Goal: Information Seeking & Learning: Check status

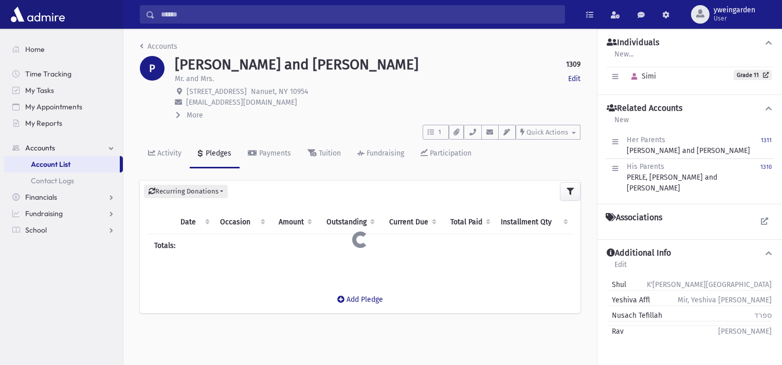
scroll to position [23, 0]
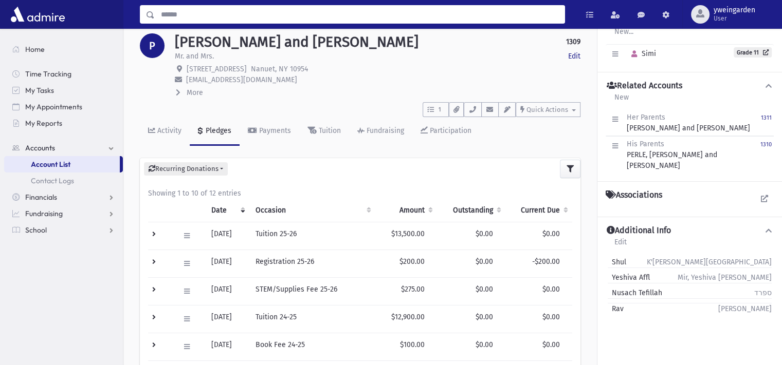
click at [405, 8] on input "Search" at bounding box center [360, 14] width 410 height 19
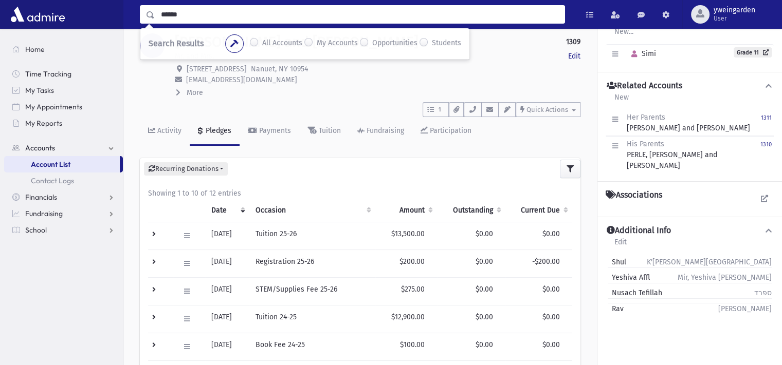
type input "******"
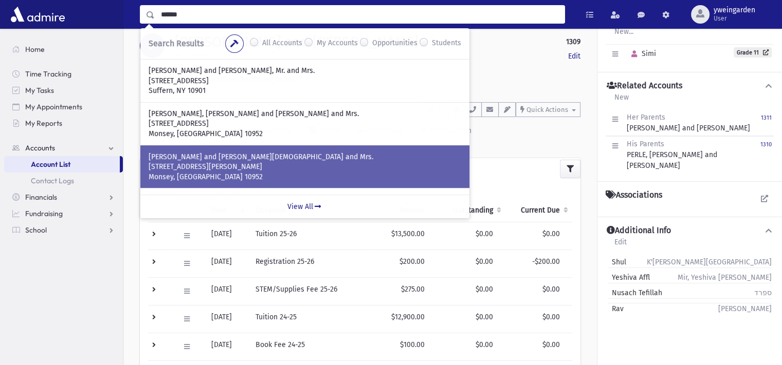
click at [307, 167] on p "[STREET_ADDRESS][PERSON_NAME]" at bounding box center [305, 167] width 313 height 10
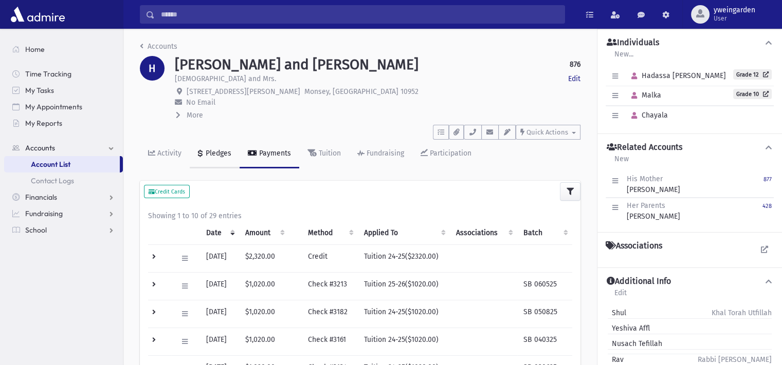
click at [218, 157] on div "Pledges" at bounding box center [218, 153] width 28 height 9
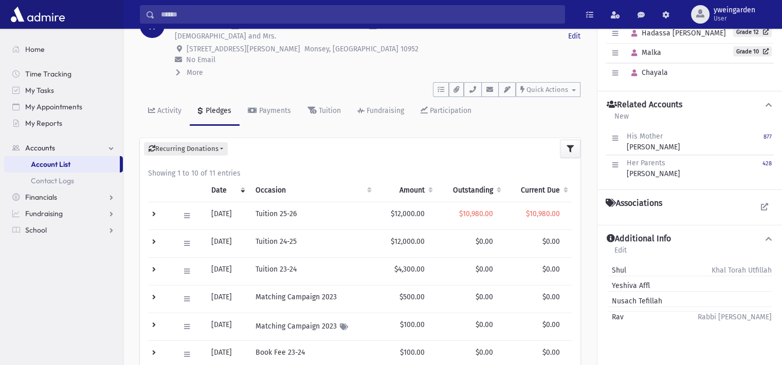
scroll to position [68, 0]
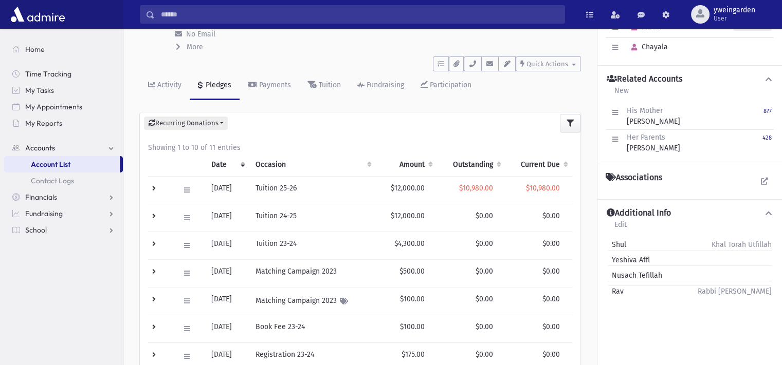
click at [154, 187] on td at bounding box center [160, 190] width 25 height 28
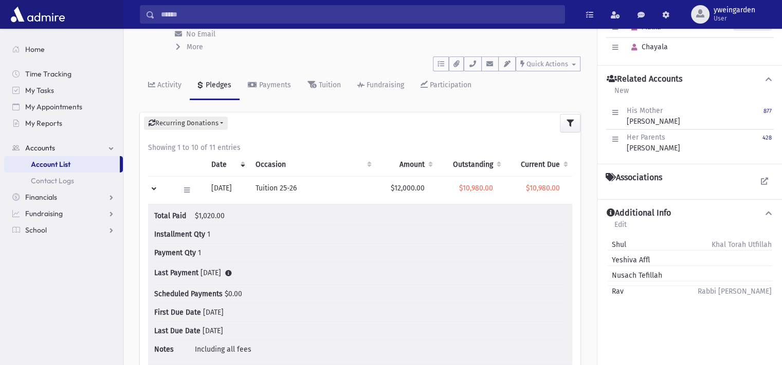
click at [154, 187] on td at bounding box center [160, 190] width 25 height 28
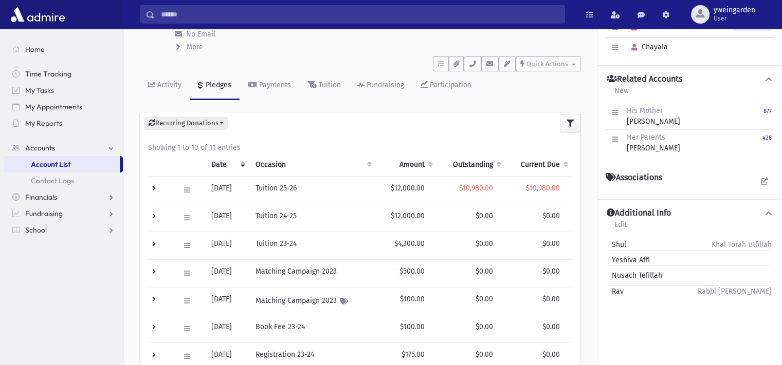
click at [148, 179] on td at bounding box center [160, 190] width 25 height 28
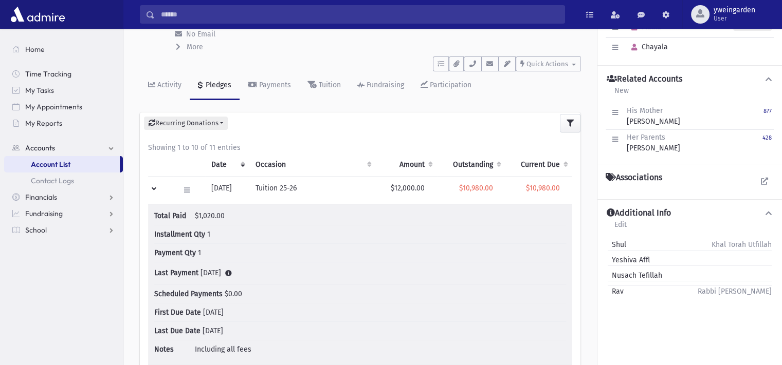
click at [149, 179] on td at bounding box center [160, 190] width 25 height 28
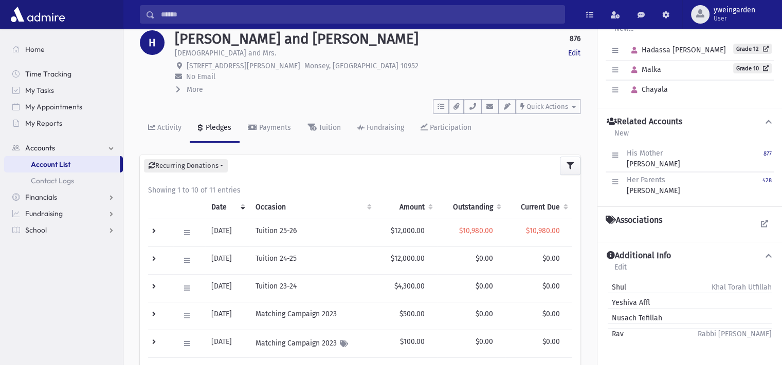
scroll to position [0, 0]
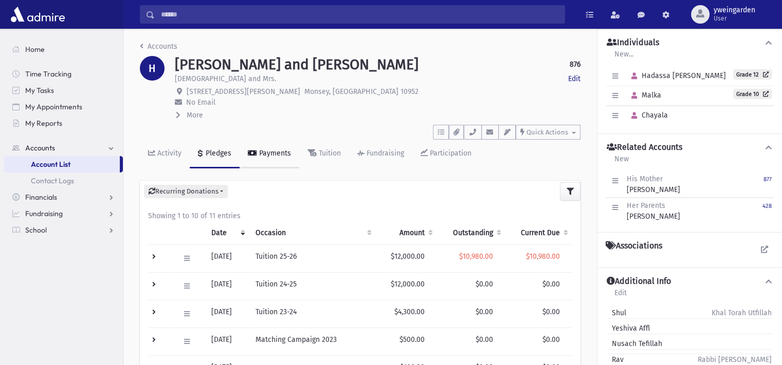
click at [252, 155] on icon at bounding box center [252, 153] width 9 height 7
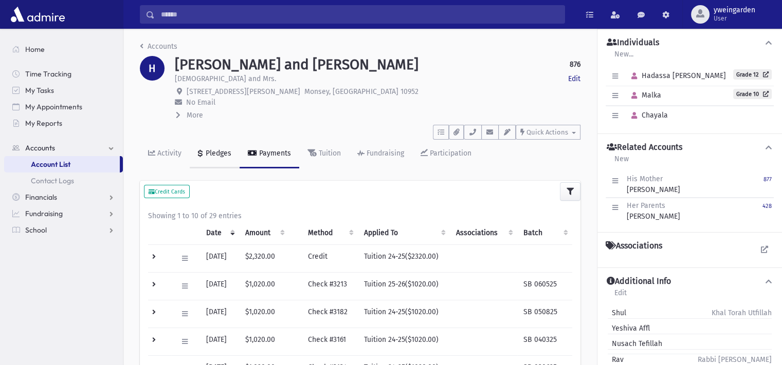
click at [208, 152] on div "Pledges" at bounding box center [218, 153] width 28 height 9
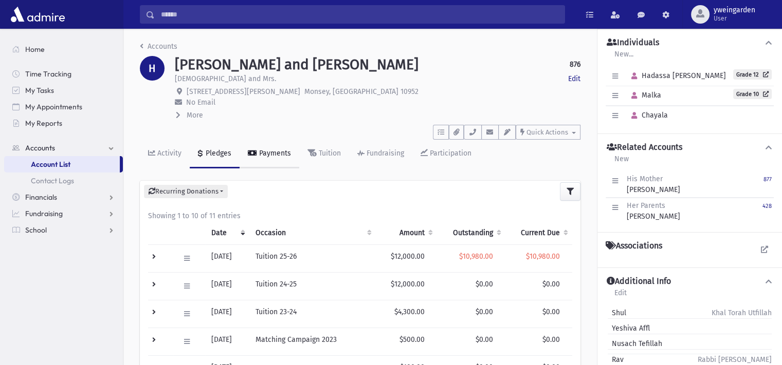
click at [281, 166] on link "Payments" at bounding box center [270, 154] width 60 height 29
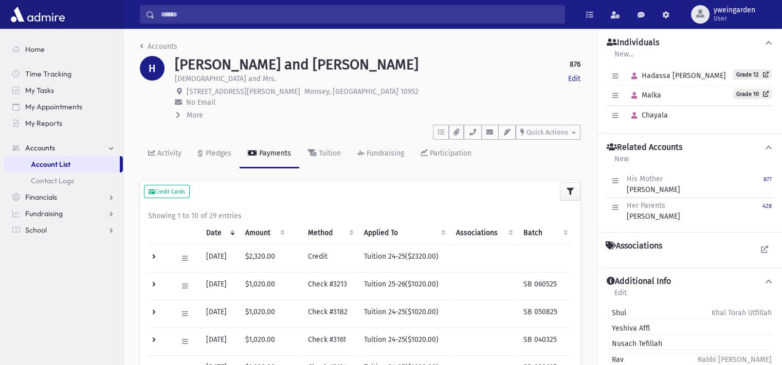
click at [155, 258] on td at bounding box center [159, 259] width 23 height 28
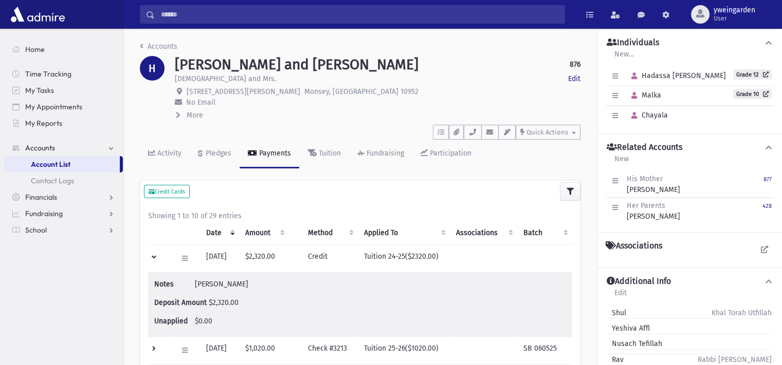
click at [155, 258] on td at bounding box center [159, 259] width 23 height 28
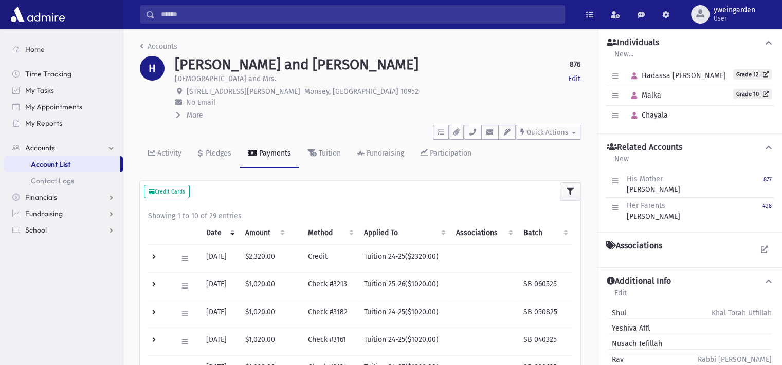
scroll to position [68, 0]
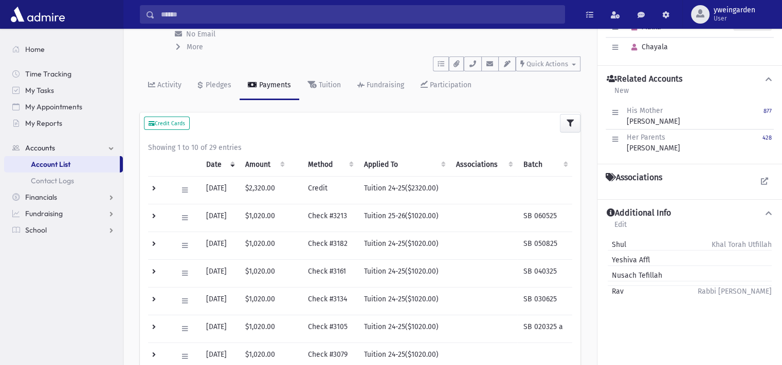
click at [154, 211] on td at bounding box center [159, 218] width 23 height 28
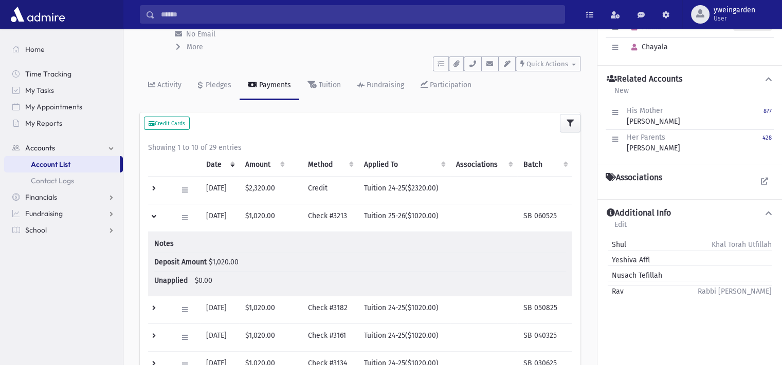
click at [154, 212] on td at bounding box center [159, 218] width 23 height 28
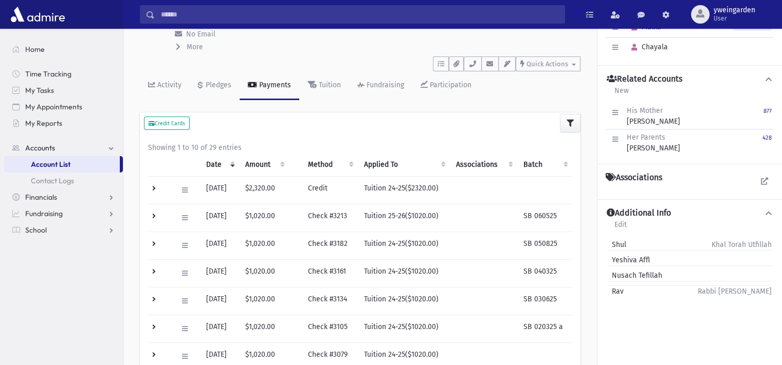
scroll to position [0, 0]
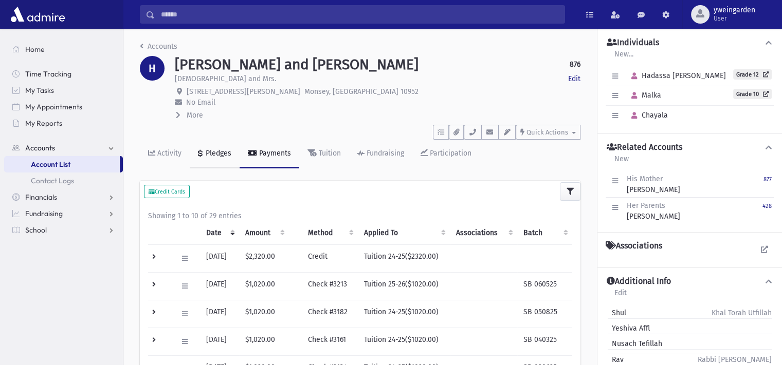
click at [210, 155] on div "Pledges" at bounding box center [218, 153] width 28 height 9
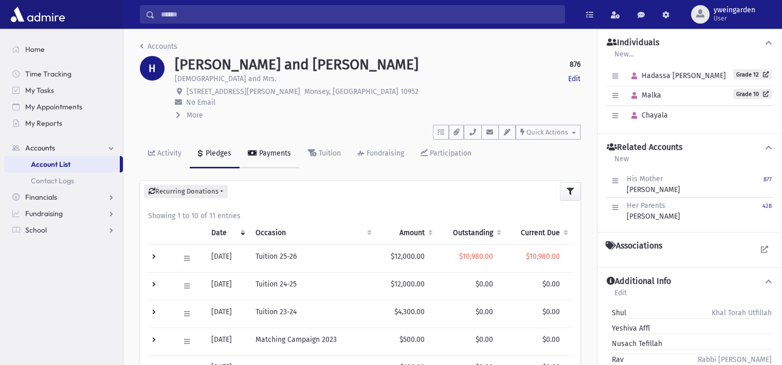
click at [258, 154] on div "Payments" at bounding box center [274, 153] width 34 height 9
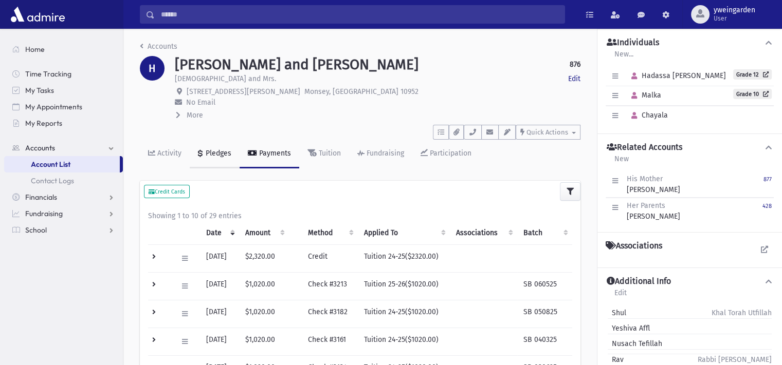
click at [212, 152] on div "Pledges" at bounding box center [218, 153] width 28 height 9
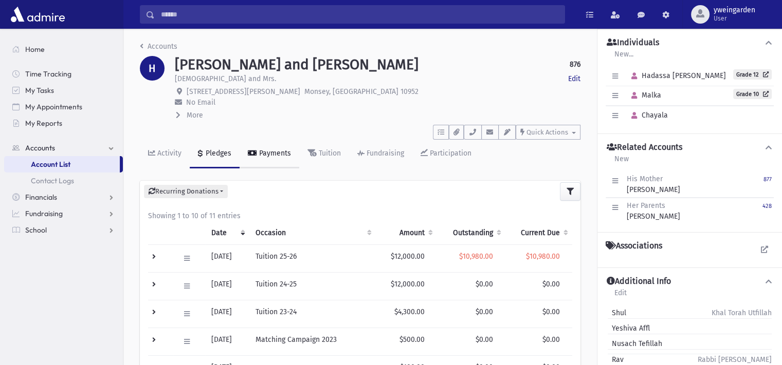
click at [270, 163] on link "Payments" at bounding box center [270, 154] width 60 height 29
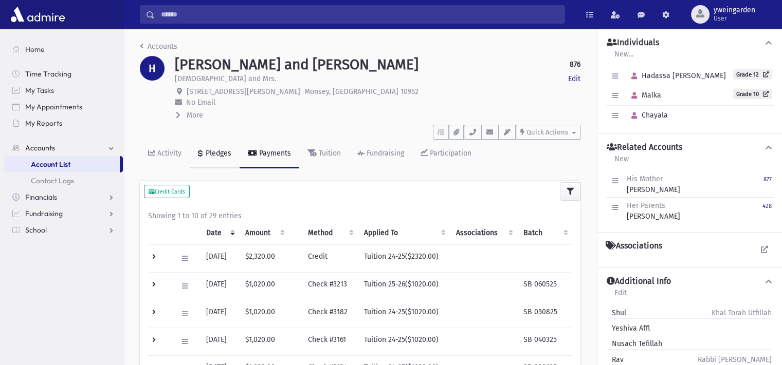
click at [211, 163] on link "Pledges" at bounding box center [215, 154] width 50 height 29
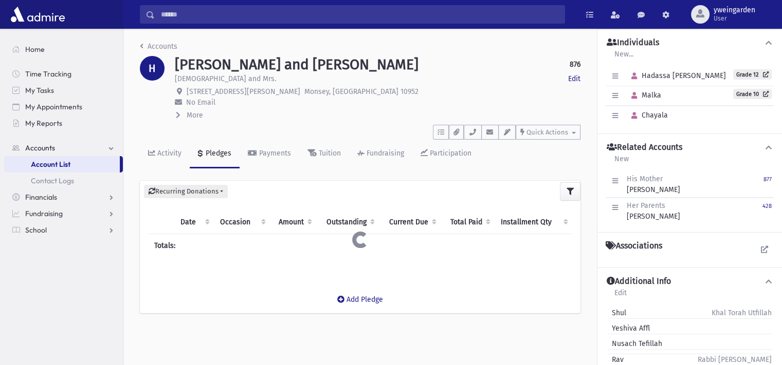
click at [331, 19] on input "Search" at bounding box center [360, 14] width 410 height 19
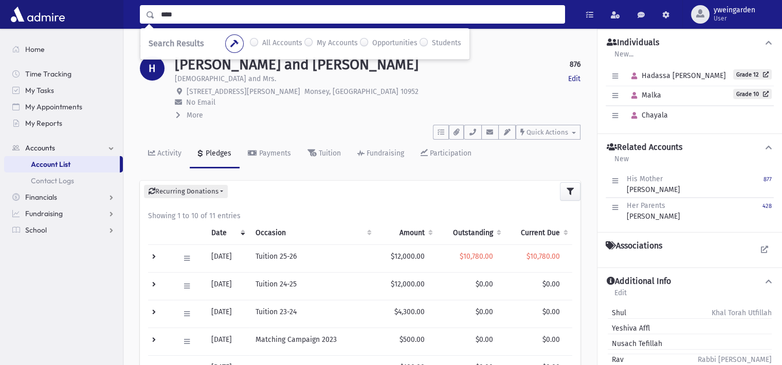
type input "****"
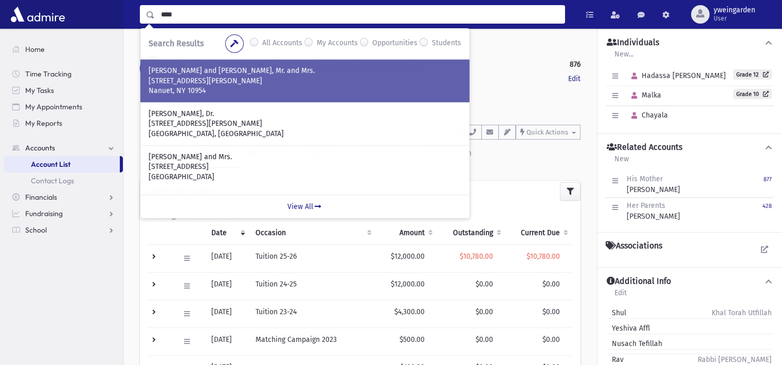
click at [302, 76] on p "23 Vincent Street" at bounding box center [305, 81] width 313 height 10
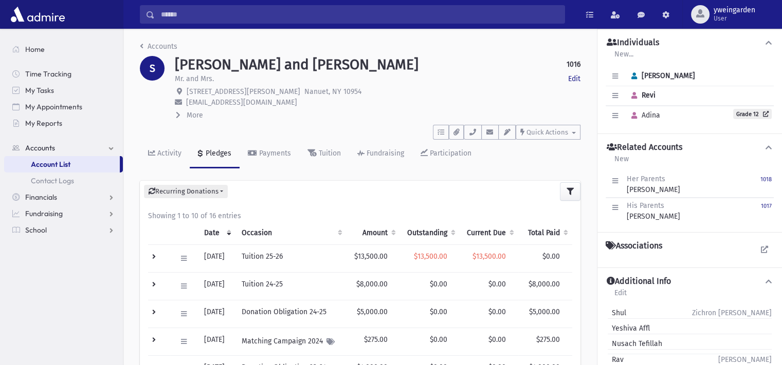
click at [467, 19] on input "Search" at bounding box center [360, 14] width 410 height 19
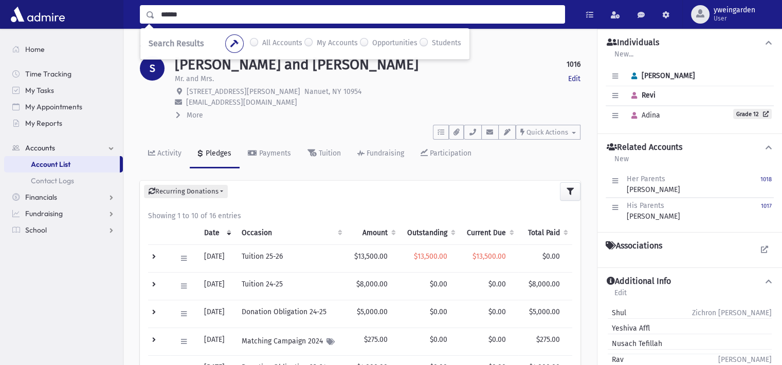
type input "******"
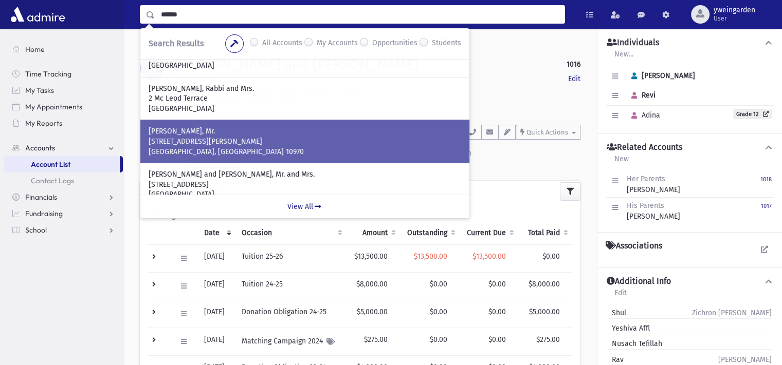
scroll to position [137, 0]
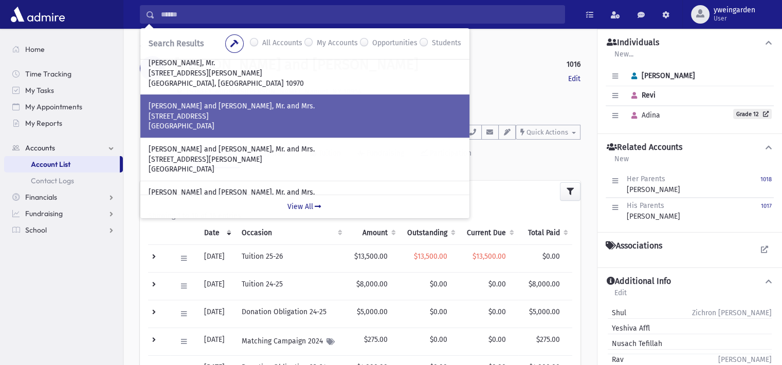
click at [327, 120] on p "32 Red Rock Road" at bounding box center [305, 117] width 313 height 10
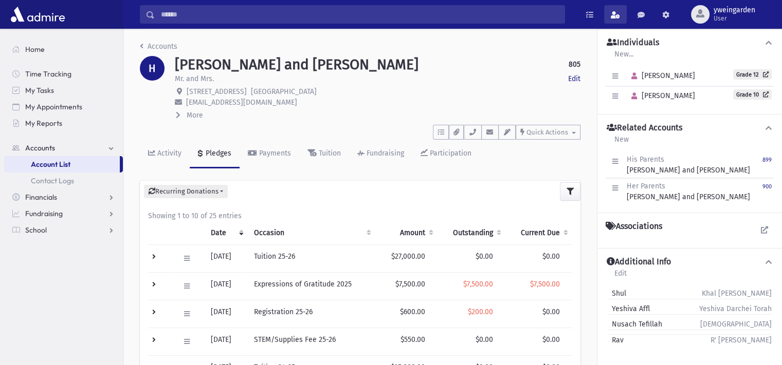
click at [622, 14] on link at bounding box center [615, 14] width 23 height 19
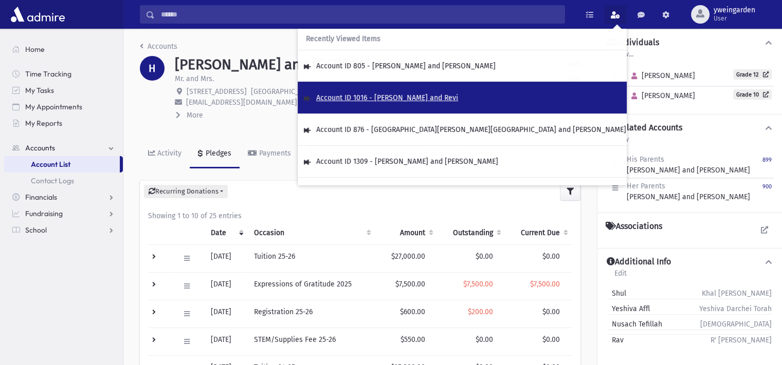
click at [434, 98] on span "Account ID 1016 - [PERSON_NAME] and Revi" at bounding box center [387, 98] width 142 height 9
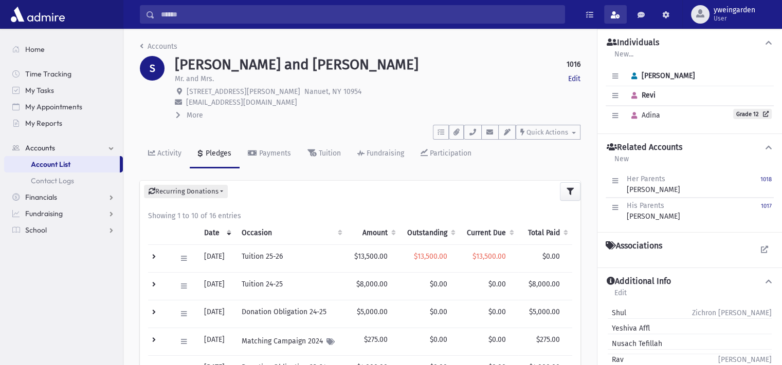
click at [619, 18] on link at bounding box center [615, 14] width 23 height 19
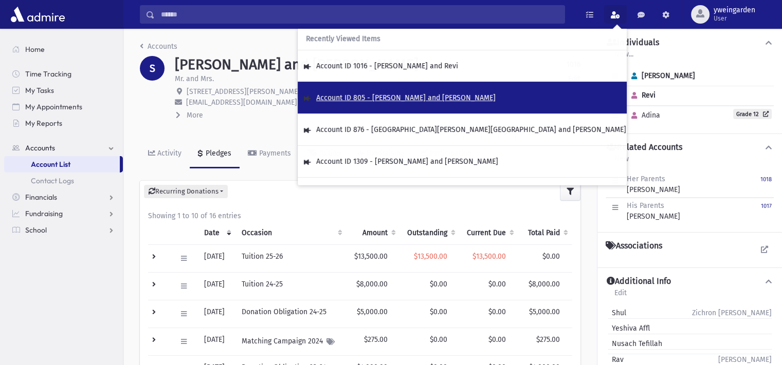
click at [404, 97] on span "Account ID 805 - [PERSON_NAME] and [PERSON_NAME]" at bounding box center [405, 98] width 179 height 9
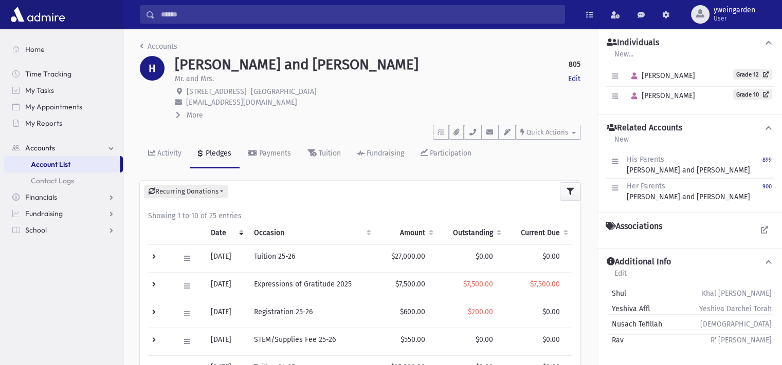
scroll to position [68, 0]
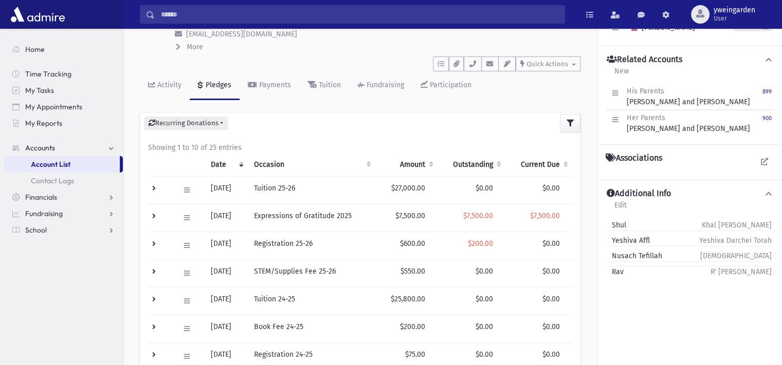
click at [159, 191] on td at bounding box center [160, 190] width 25 height 28
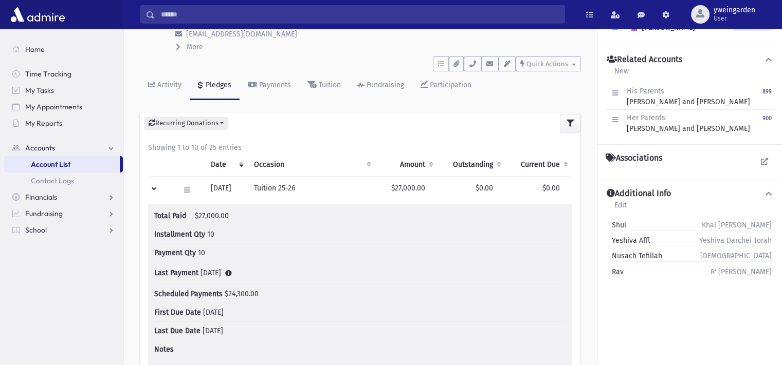
click at [159, 191] on td at bounding box center [160, 190] width 25 height 28
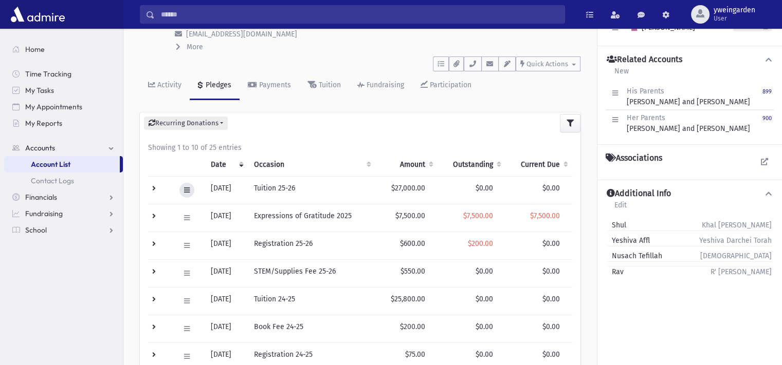
click at [184, 187] on icon at bounding box center [187, 190] width 6 height 7
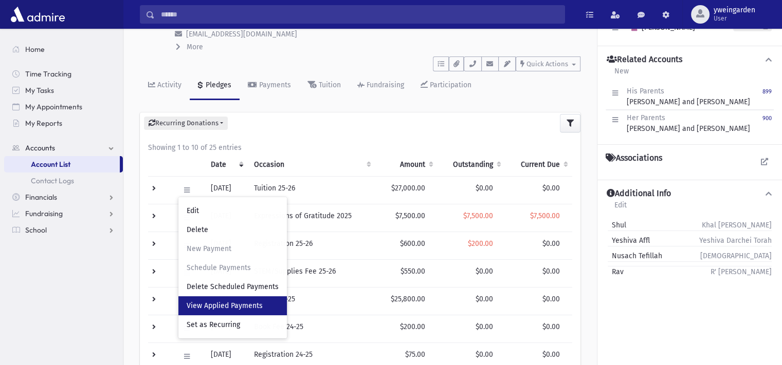
click at [228, 307] on span "View Applied Payments" at bounding box center [225, 306] width 76 height 9
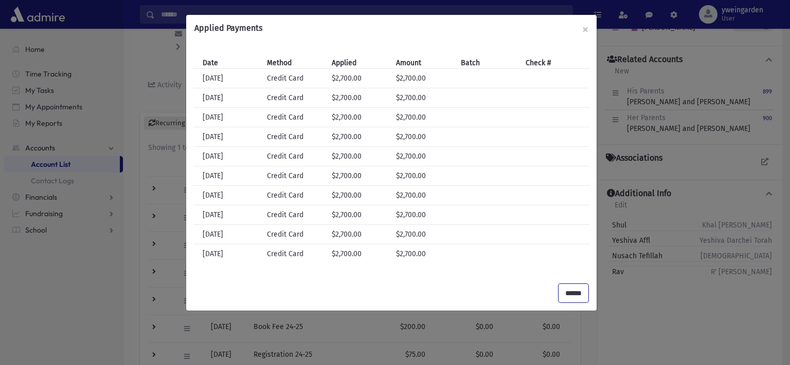
click at [565, 300] on input "******" at bounding box center [573, 293] width 30 height 19
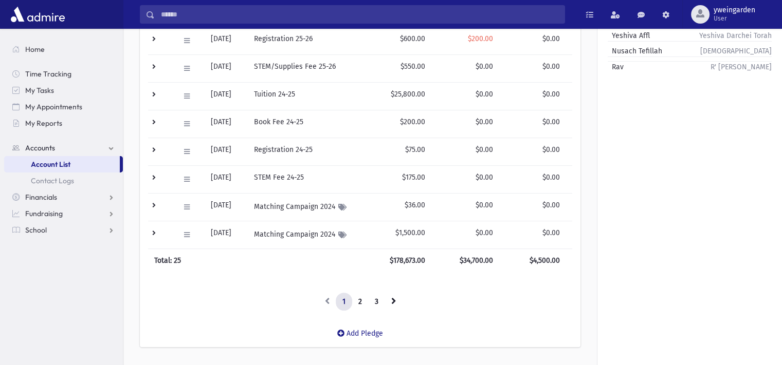
scroll to position [274, 0]
click at [354, 299] on link "2" at bounding box center [360, 301] width 17 height 19
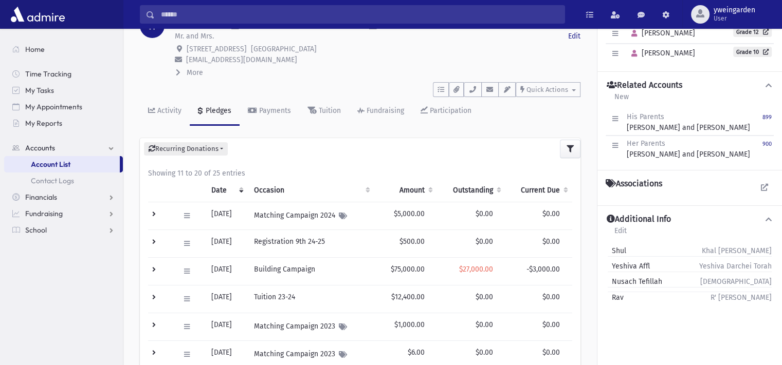
scroll to position [68, 0]
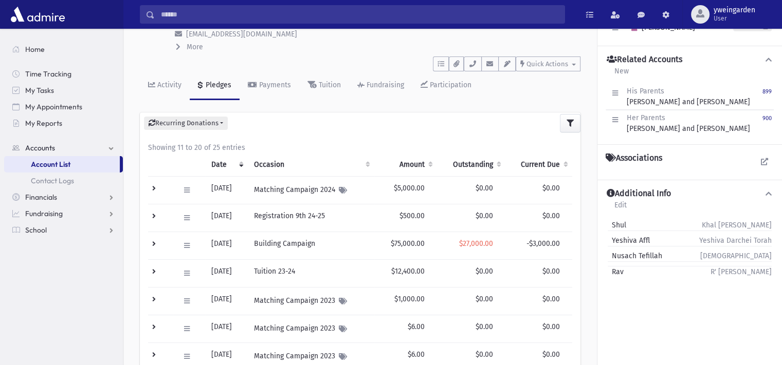
click at [217, 161] on th "Date" at bounding box center [226, 165] width 43 height 24
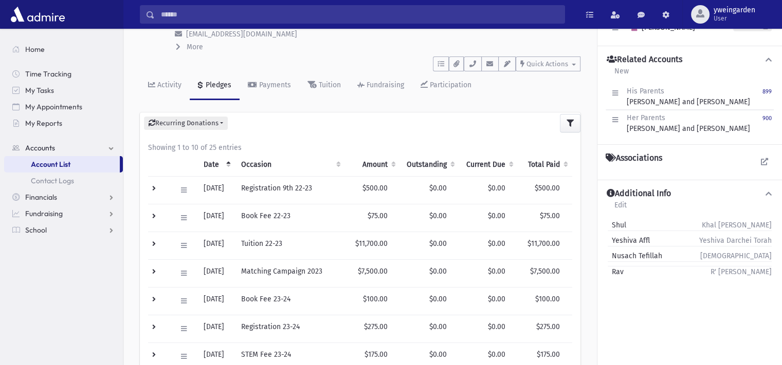
click at [217, 161] on th "Date" at bounding box center [216, 165] width 38 height 24
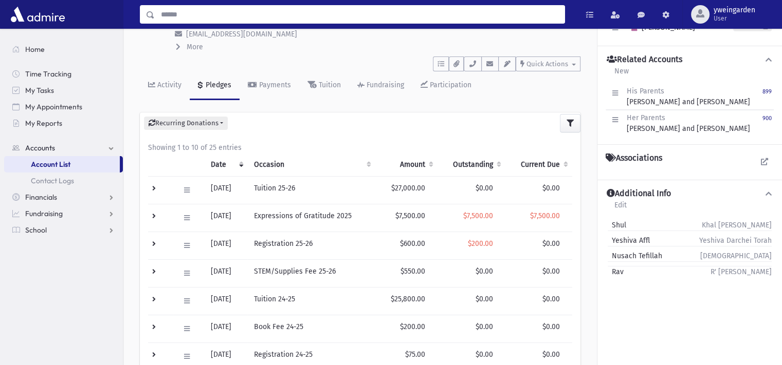
click at [413, 18] on input "Search" at bounding box center [360, 14] width 410 height 19
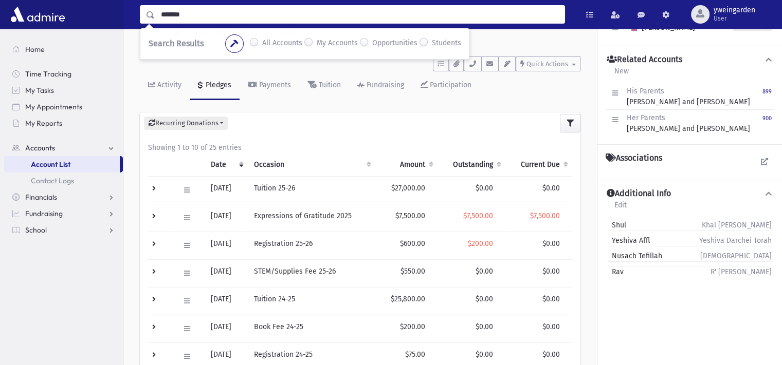
type input "*******"
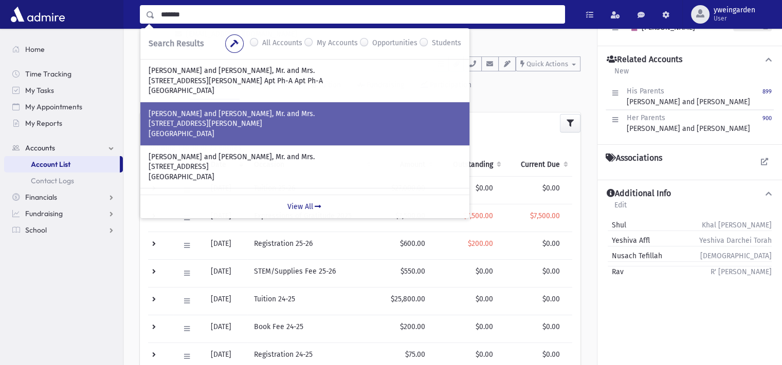
click at [261, 120] on p "5 Mathew Drive" at bounding box center [305, 124] width 313 height 10
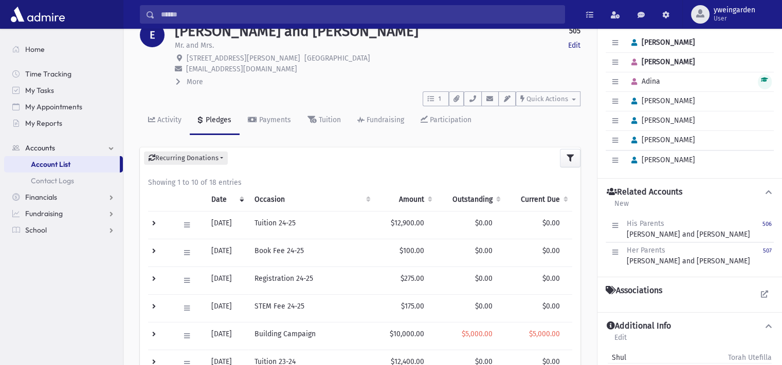
scroll to position [68, 0]
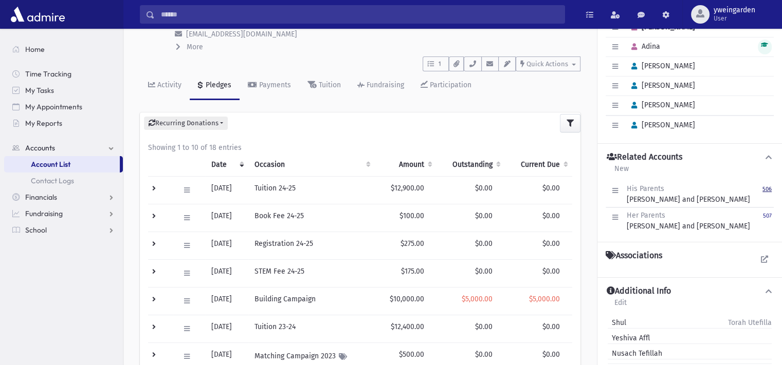
click at [766, 186] on small "506" at bounding box center [766, 189] width 9 height 7
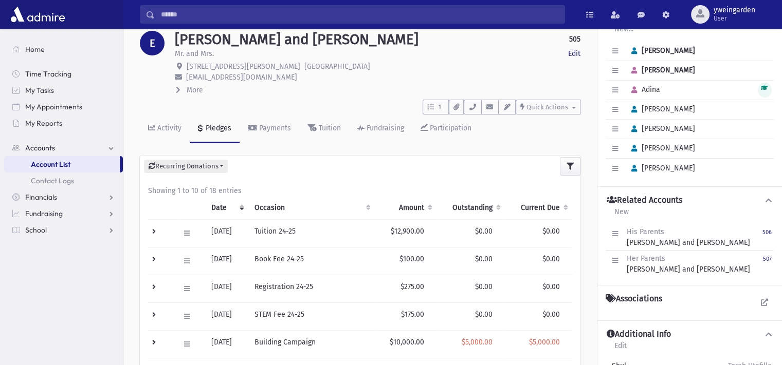
scroll to position [0, 0]
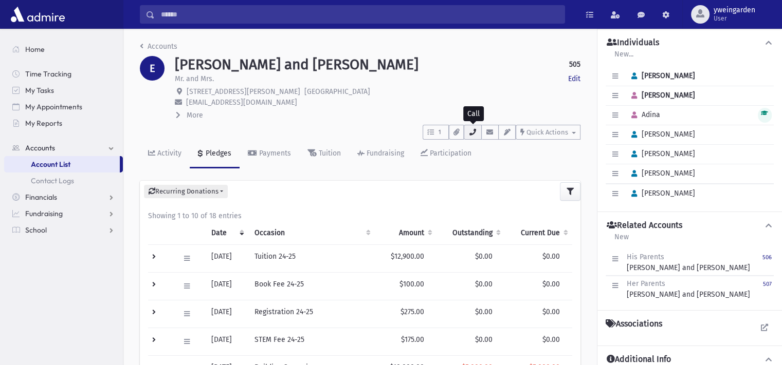
click at [470, 132] on icon "button" at bounding box center [472, 132] width 8 height 7
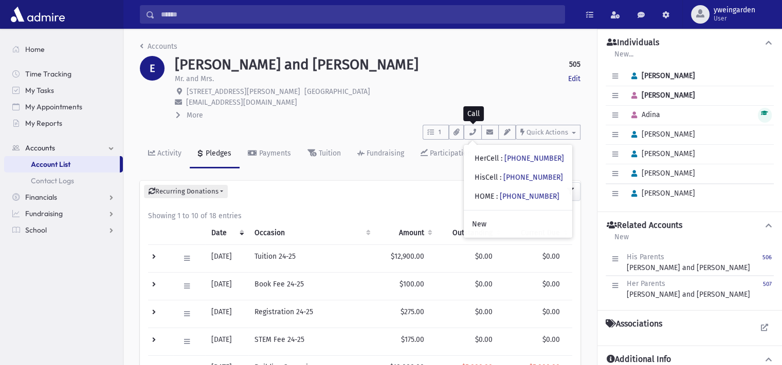
click at [315, 19] on input "Search" at bounding box center [360, 14] width 410 height 19
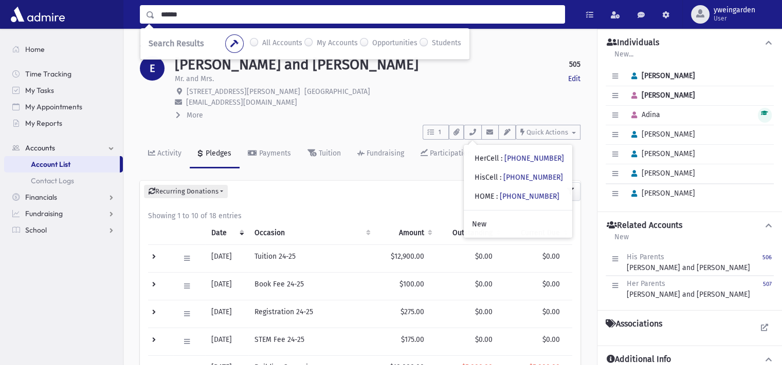
type input "******"
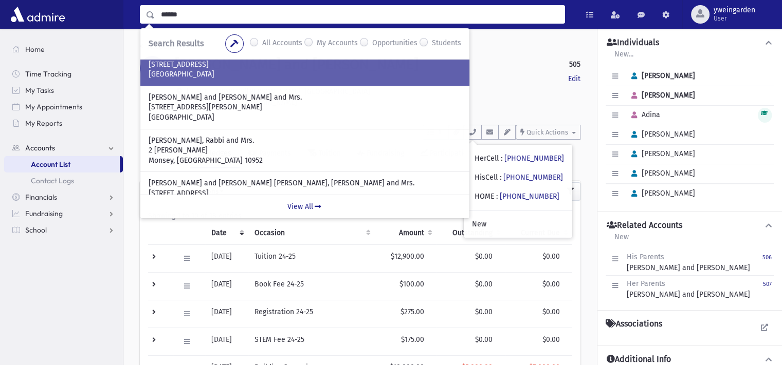
scroll to position [36, 0]
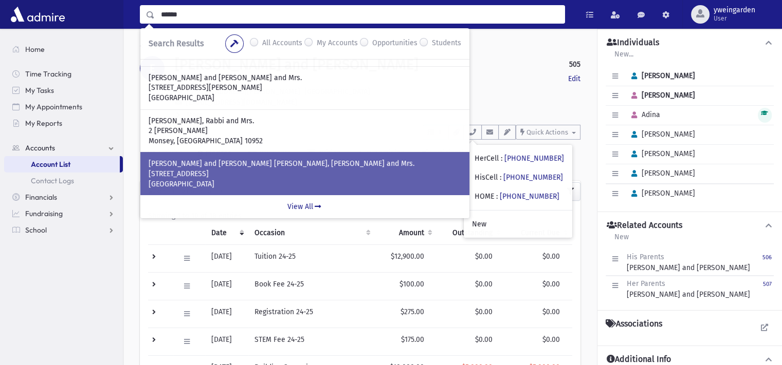
click at [252, 166] on p "ALTUSKY, Yehudah and Miriam Esther, Rabbi and Mrs." at bounding box center [305, 164] width 313 height 10
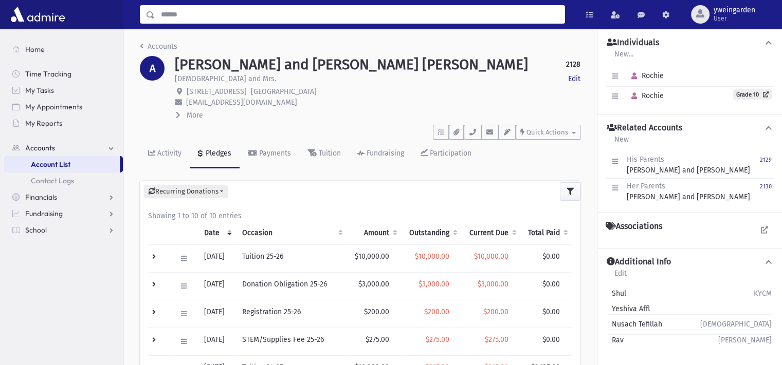
click at [336, 10] on input "Search" at bounding box center [360, 14] width 410 height 19
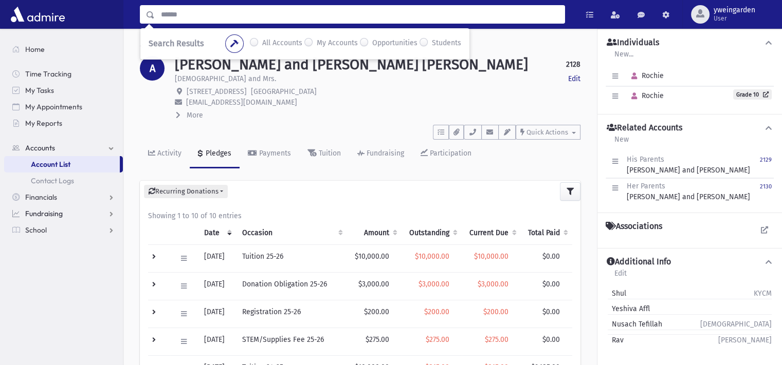
click at [68, 211] on link "Fundraising" at bounding box center [63, 214] width 119 height 16
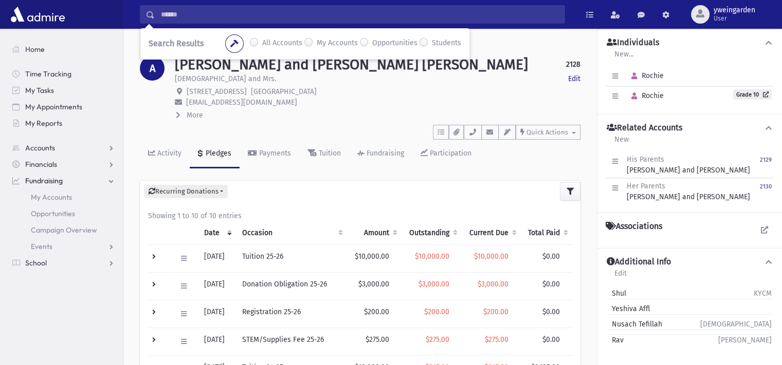
click at [252, 15] on input "Search" at bounding box center [360, 14] width 410 height 19
click at [87, 259] on link "School" at bounding box center [63, 263] width 119 height 16
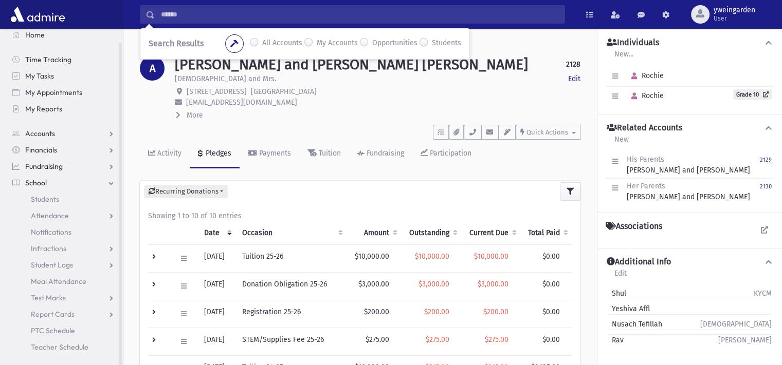
click at [67, 166] on link "Fundraising" at bounding box center [63, 166] width 119 height 16
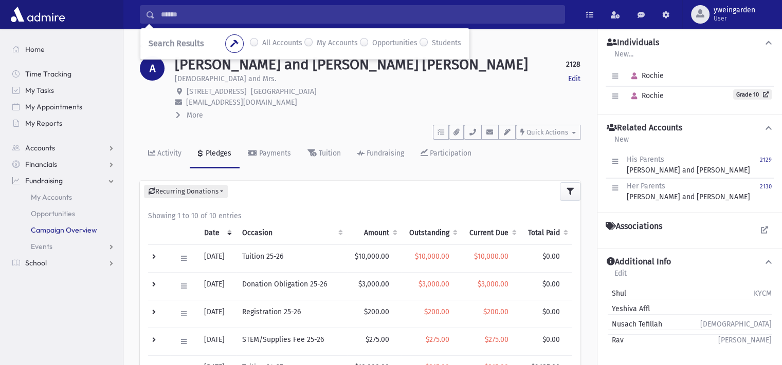
click at [68, 232] on span "Campaign Overview" at bounding box center [64, 230] width 66 height 9
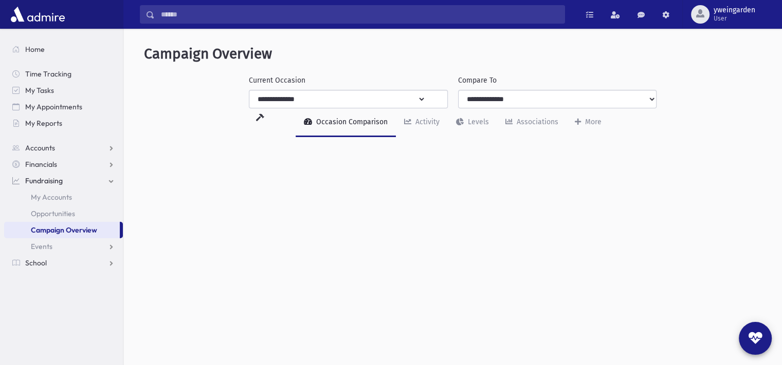
click at [397, 105] on select "**********" at bounding box center [337, 99] width 177 height 19
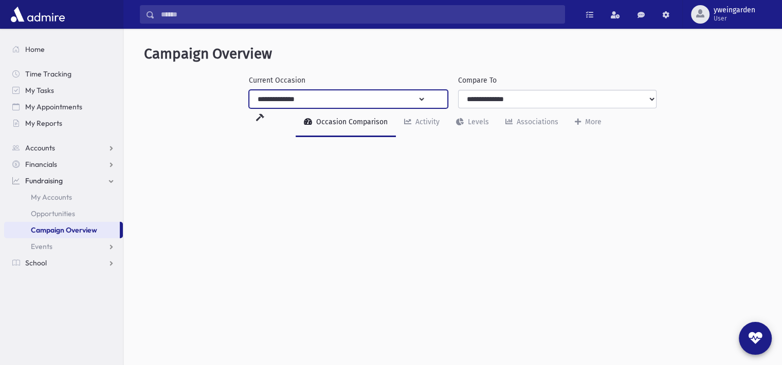
select select "**"
click at [249, 90] on select "**********" at bounding box center [337, 99] width 177 height 19
select select "**"
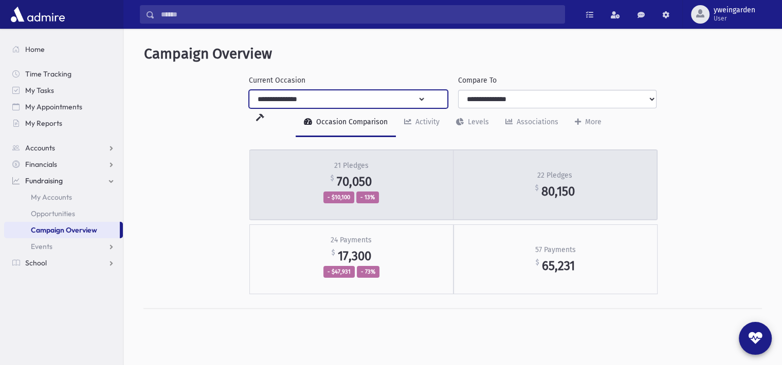
click at [381, 175] on div "21 Pledges $ 70,050 - $10,100 - 13%" at bounding box center [351, 185] width 204 height 70
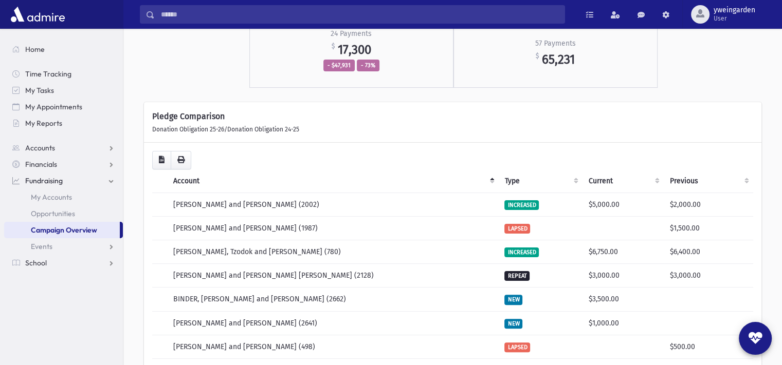
scroll to position [205, 0]
click at [596, 181] on th "Current" at bounding box center [622, 182] width 81 height 24
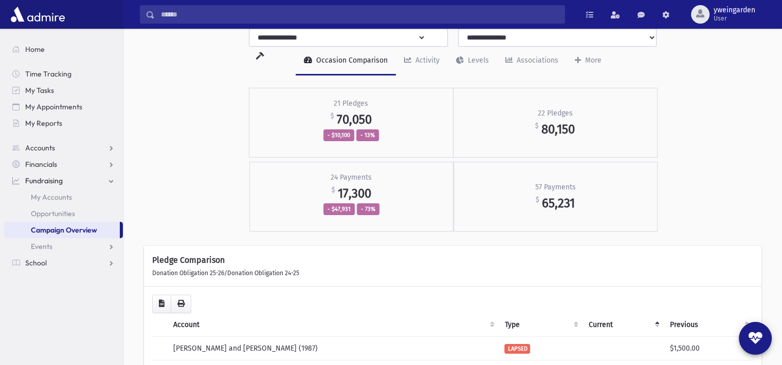
scroll to position [0, 0]
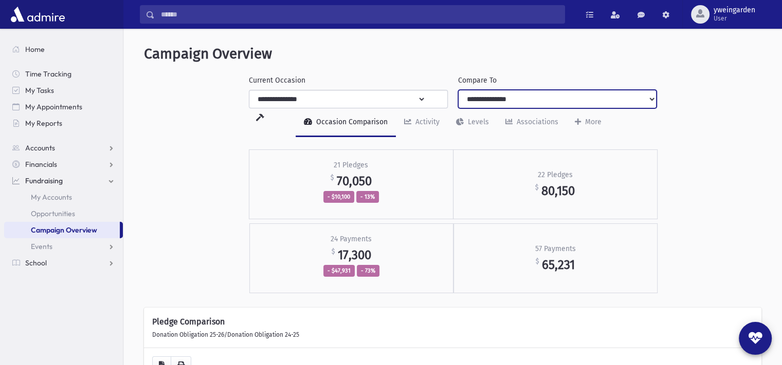
click at [565, 99] on select "**********" at bounding box center [557, 99] width 199 height 19
drag, startPoint x: 563, startPoint y: 92, endPoint x: 412, endPoint y: 121, distance: 154.4
click at [417, 122] on div "**********" at bounding box center [452, 369] width 650 height 673
click at [515, 99] on select "**********" at bounding box center [557, 99] width 199 height 19
select select
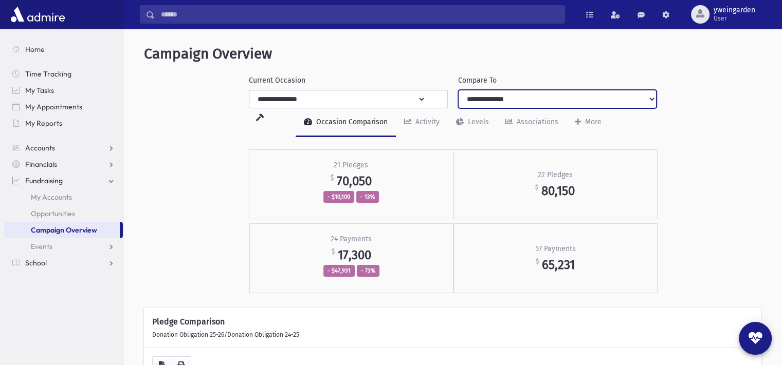
click at [458, 90] on select "**********" at bounding box center [557, 99] width 199 height 19
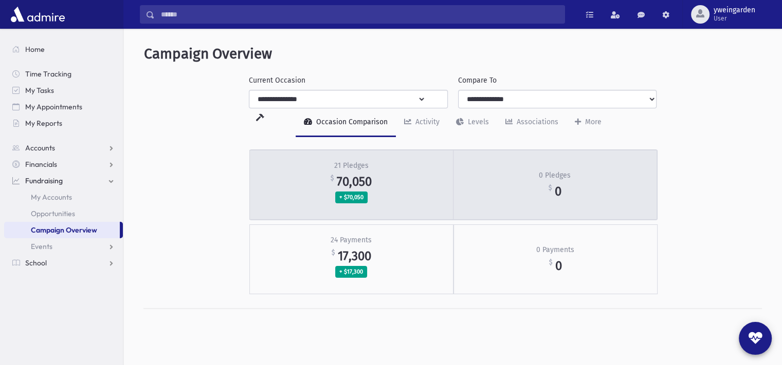
click at [399, 174] on div "21 Pledges $ 70,050 + $70,050" at bounding box center [351, 185] width 204 height 70
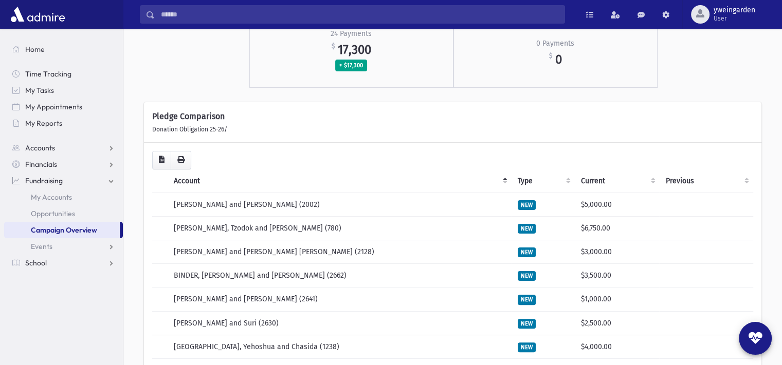
scroll to position [205, 0]
click at [588, 178] on th "Current" at bounding box center [617, 182] width 85 height 24
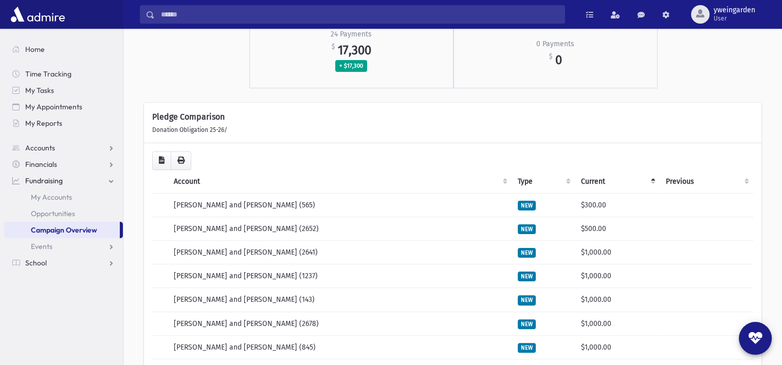
click at [588, 178] on th "Current" at bounding box center [617, 182] width 85 height 24
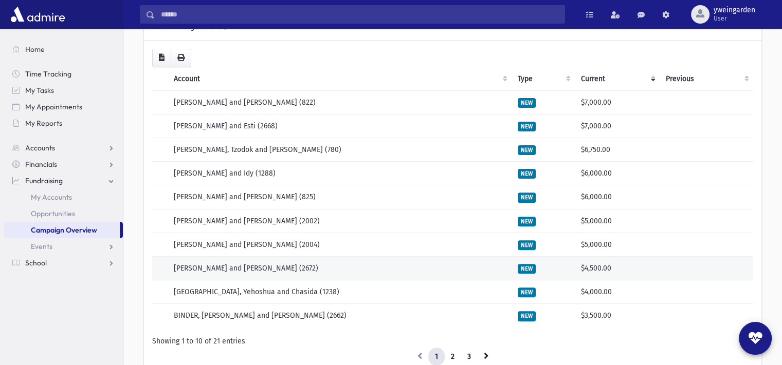
scroll to position [342, 0]
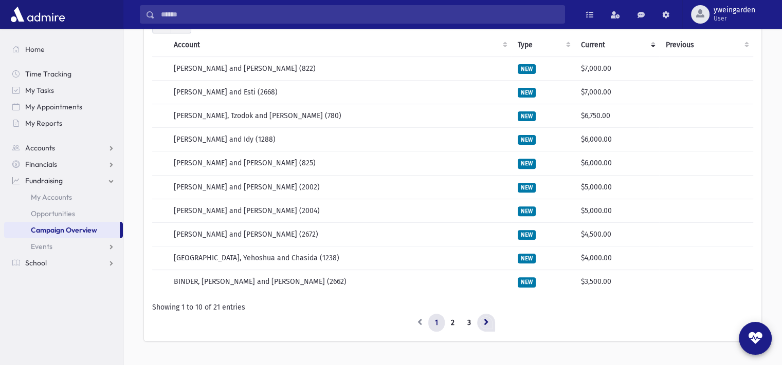
click at [485, 322] on icon at bounding box center [486, 322] width 5 height 7
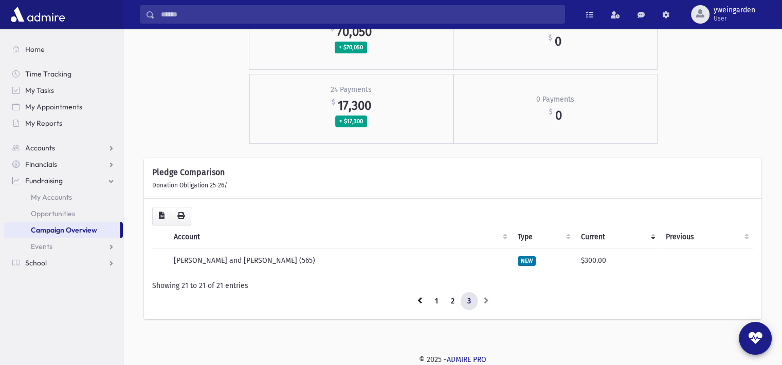
scroll to position [149, 0]
click at [441, 300] on link "1" at bounding box center [436, 302] width 16 height 19
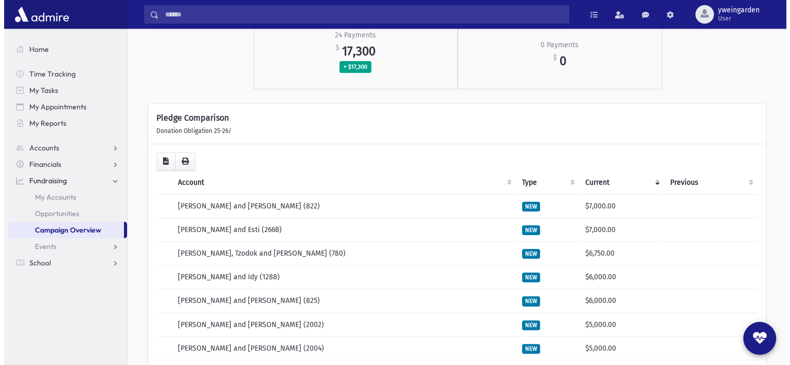
scroll to position [274, 0]
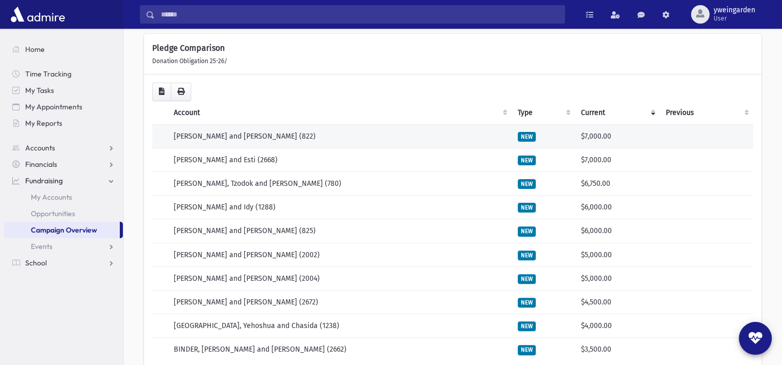
click at [302, 133] on td "MENDLOWITZ, Eli and Libby (822)" at bounding box center [340, 136] width 344 height 24
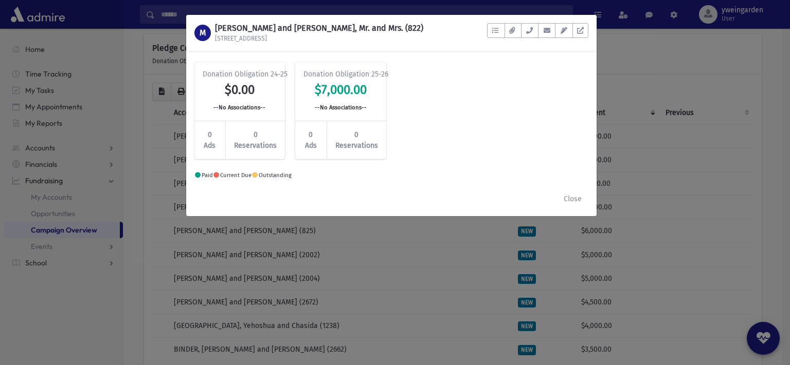
click at [278, 28] on h1 "MENDLOWITZ, Eli and Libby, Mr. and Mrs. (822)" at bounding box center [319, 28] width 208 height 10
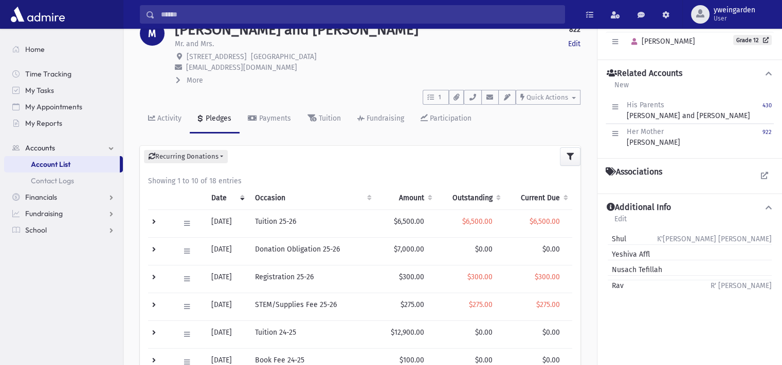
scroll to position [68, 0]
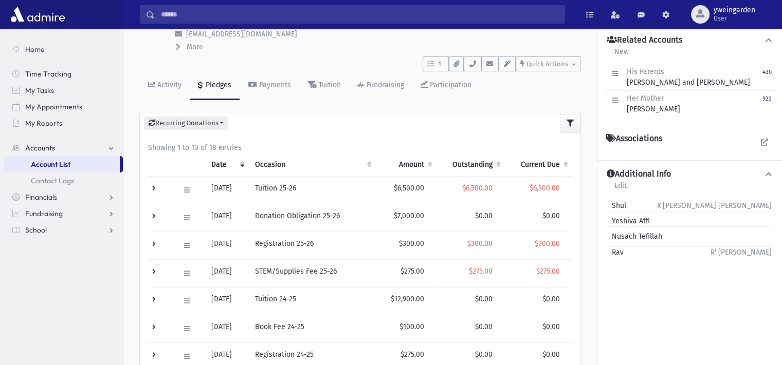
click at [155, 217] on td at bounding box center [160, 218] width 25 height 28
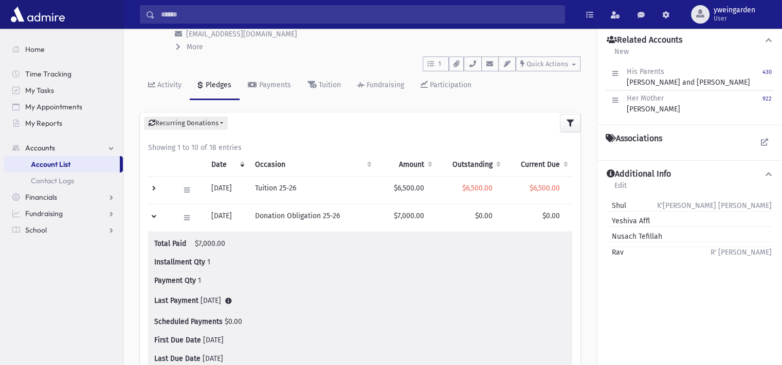
click at [155, 217] on td at bounding box center [160, 218] width 25 height 28
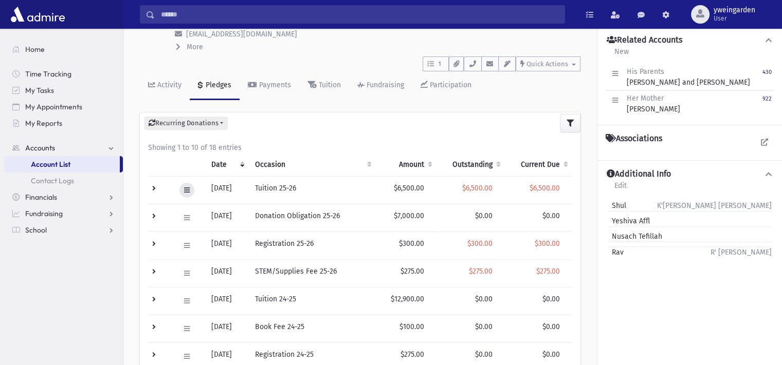
click at [192, 187] on button at bounding box center [186, 190] width 15 height 15
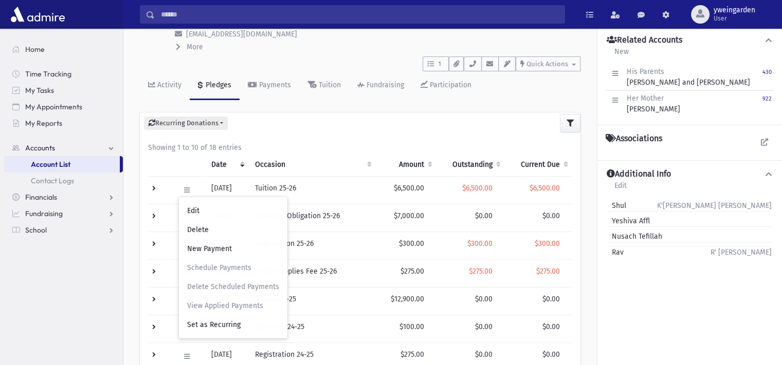
click at [288, 138] on div "Showing 1 to 10 of 18 entries Date Occasion Amount Outstanding Current Due Tota…" at bounding box center [360, 330] width 441 height 392
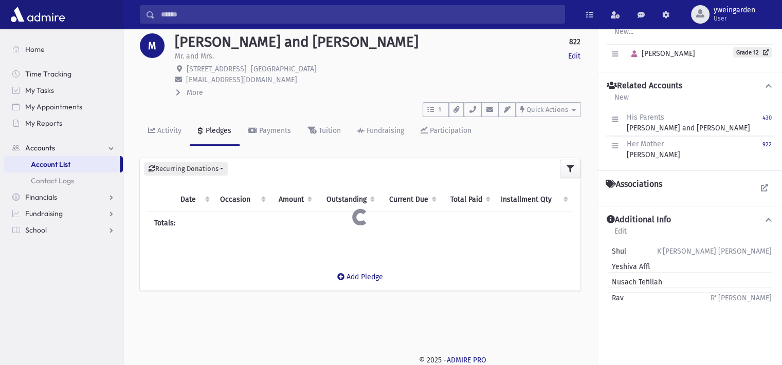
scroll to position [23, 0]
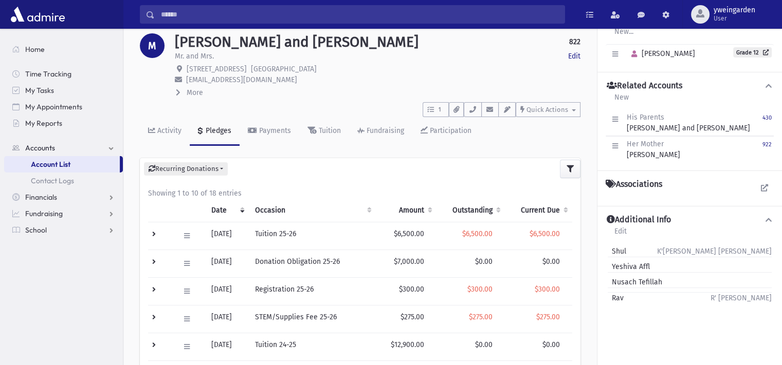
click at [241, 16] on input "Search" at bounding box center [360, 14] width 410 height 19
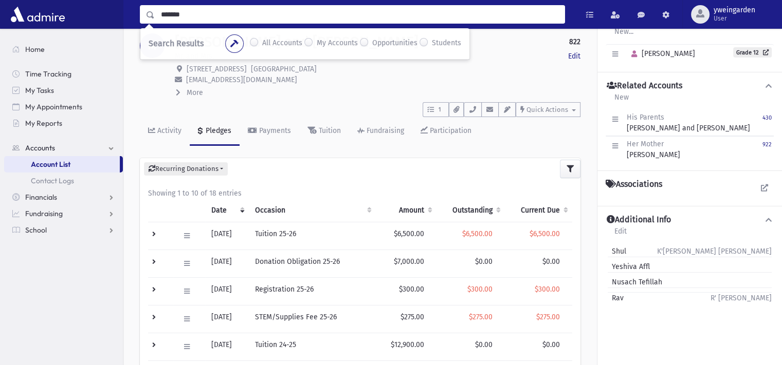
type input "*******"
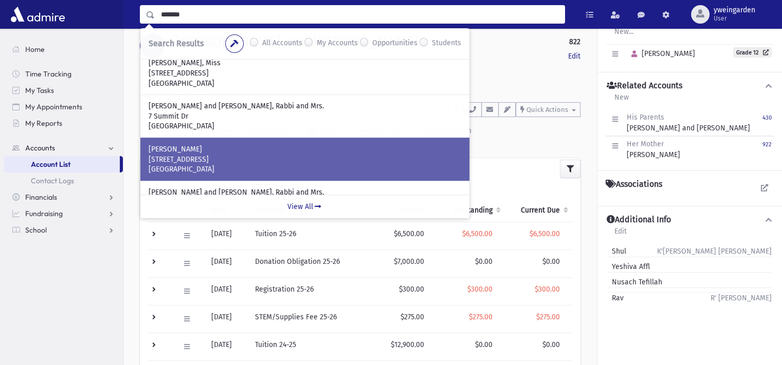
scroll to position [165, 0]
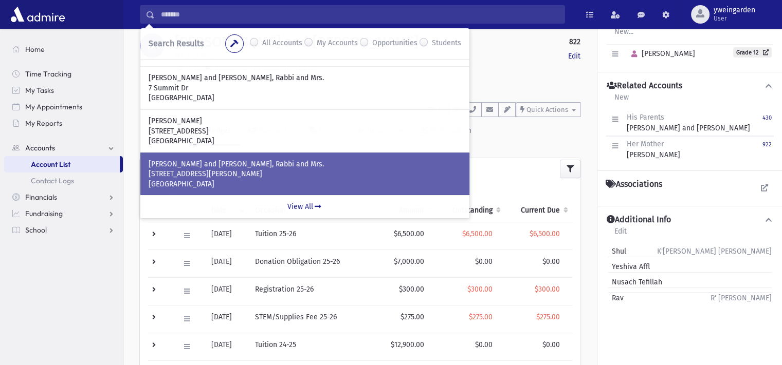
click at [231, 166] on p "HALPERT, Yehuda and Shana, Rabbi and Mrs." at bounding box center [305, 164] width 313 height 10
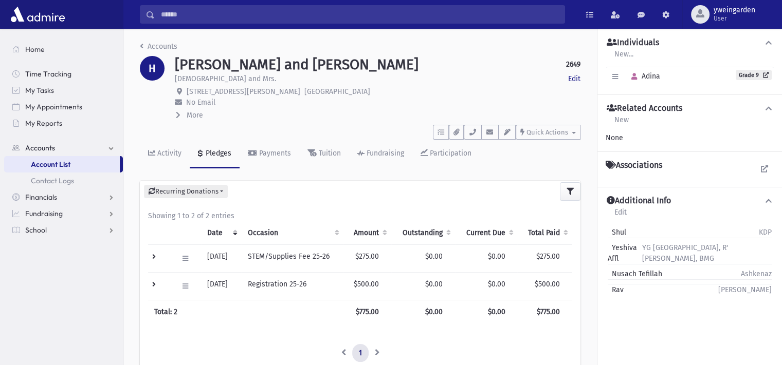
click at [188, 115] on span "More" at bounding box center [195, 115] width 16 height 9
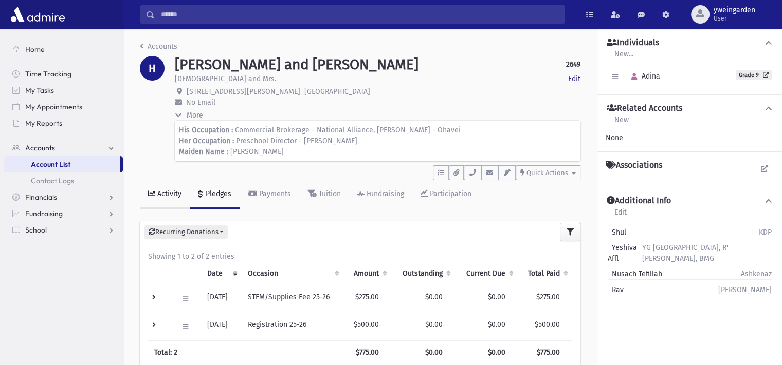
click at [171, 188] on link "Activity" at bounding box center [165, 194] width 50 height 29
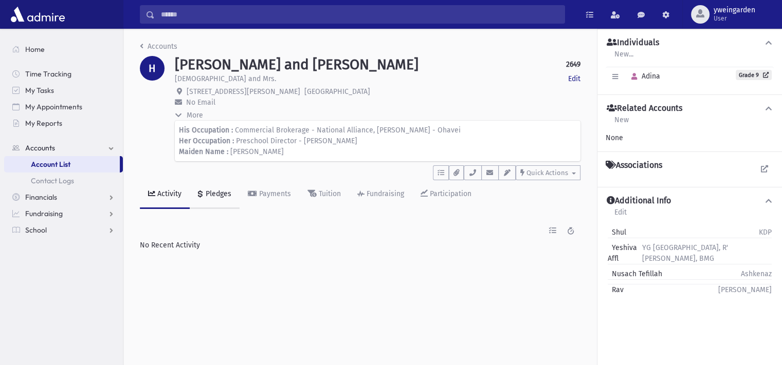
click at [204, 195] on div "Pledges" at bounding box center [218, 194] width 28 height 9
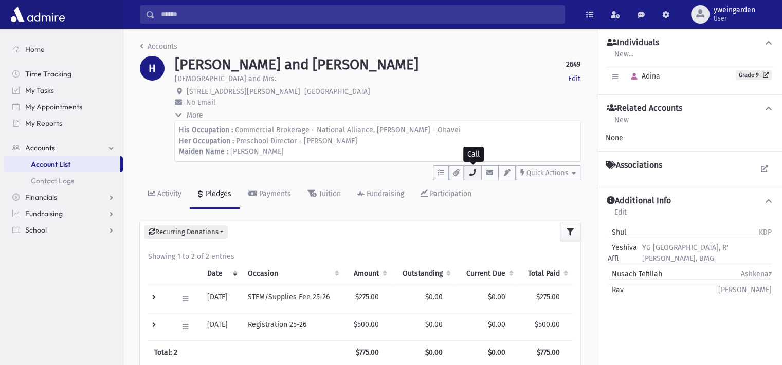
click at [472, 170] on icon "button" at bounding box center [472, 173] width 8 height 7
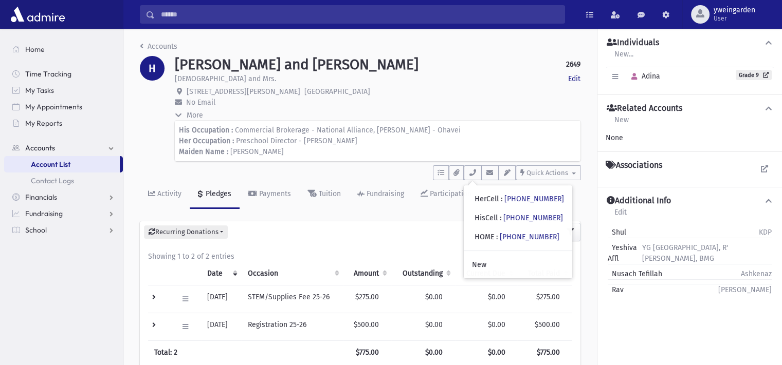
drag, startPoint x: 525, startPoint y: 235, endPoint x: 408, endPoint y: 215, distance: 118.5
click at [408, 215] on div "Accounts H HALPERT, Yehuda and Shana 2649 Edit Rabbi and Mrs. Edit 30 Wallace D…" at bounding box center [359, 245] width 473 height 433
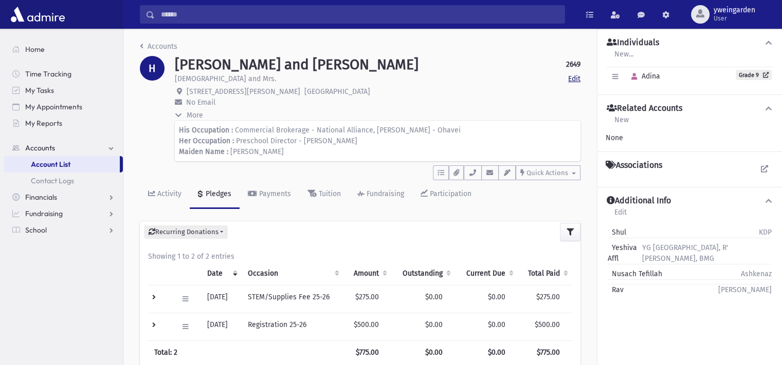
click at [577, 80] on link "Edit" at bounding box center [574, 79] width 12 height 11
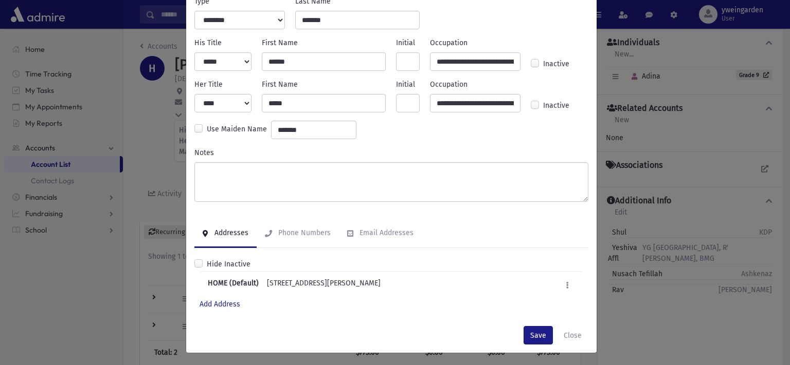
scroll to position [50, 0]
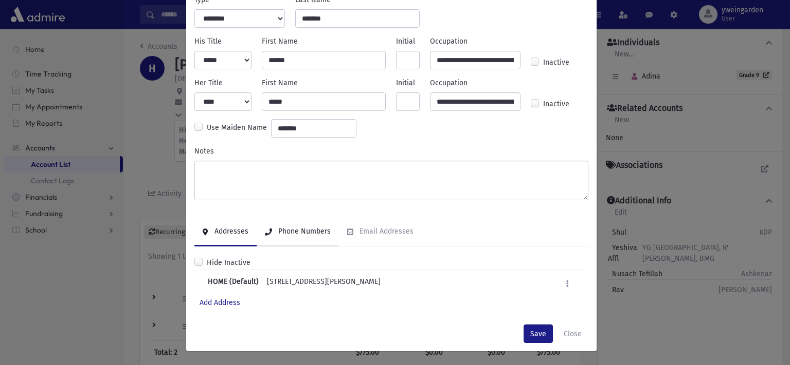
click at [301, 229] on div "Phone Numbers" at bounding box center [303, 231] width 54 height 9
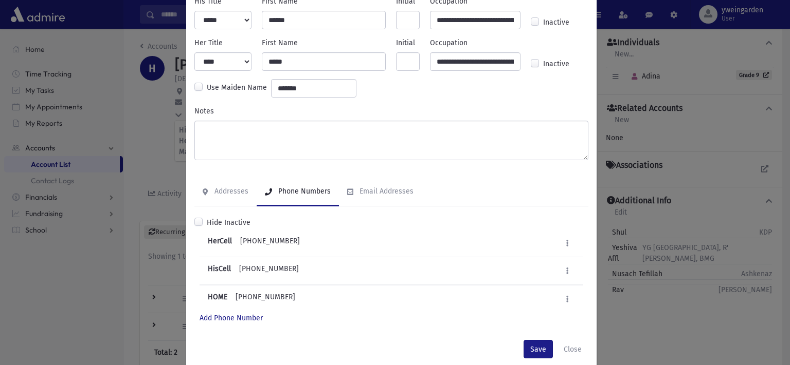
scroll to position [105, 0]
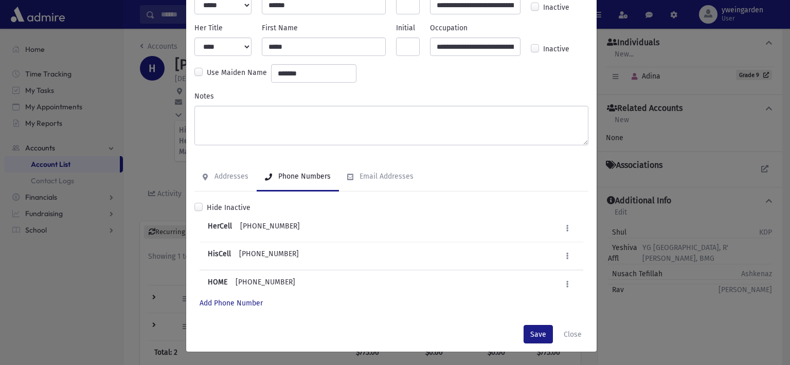
click at [273, 281] on div "HOME (845) 371-2652" at bounding box center [251, 284] width 87 height 15
click at [569, 279] on button at bounding box center [567, 284] width 15 height 15
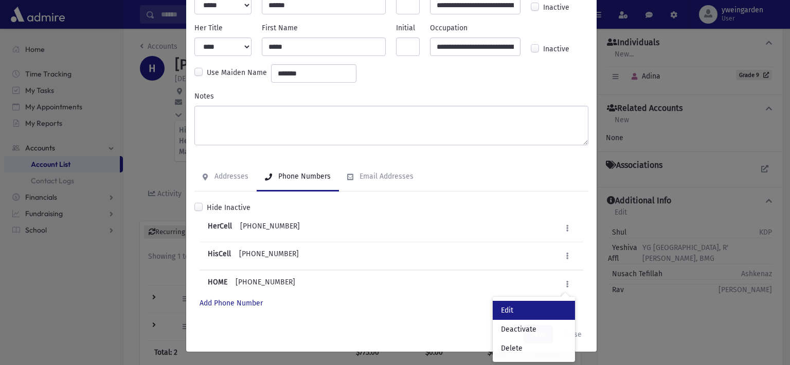
click at [507, 308] on link "Edit" at bounding box center [533, 310] width 82 height 19
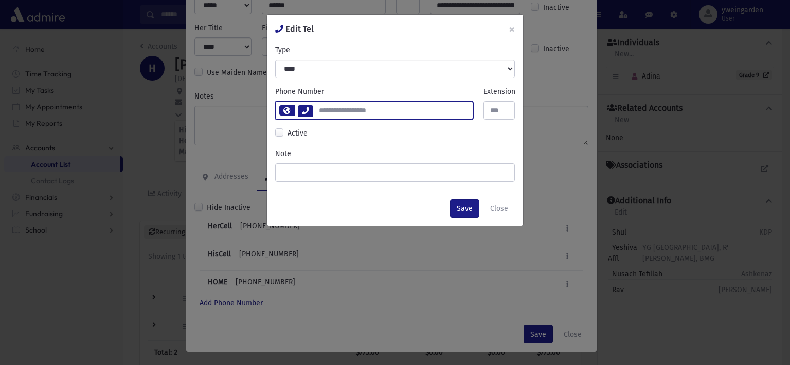
click at [350, 108] on input "**********" at bounding box center [393, 110] width 160 height 19
type input "**********"
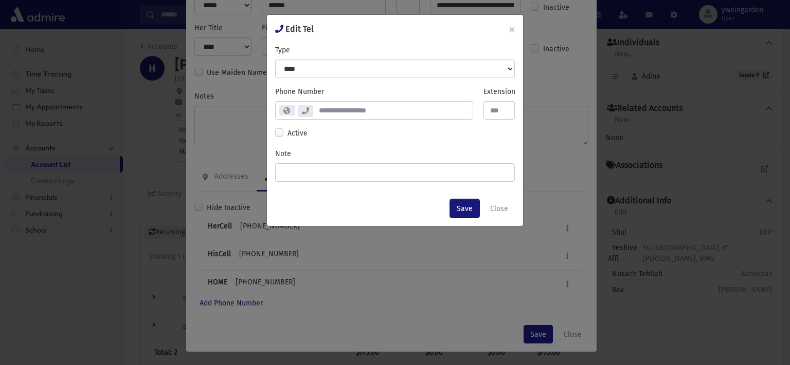
click at [461, 210] on button "Save" at bounding box center [464, 208] width 29 height 19
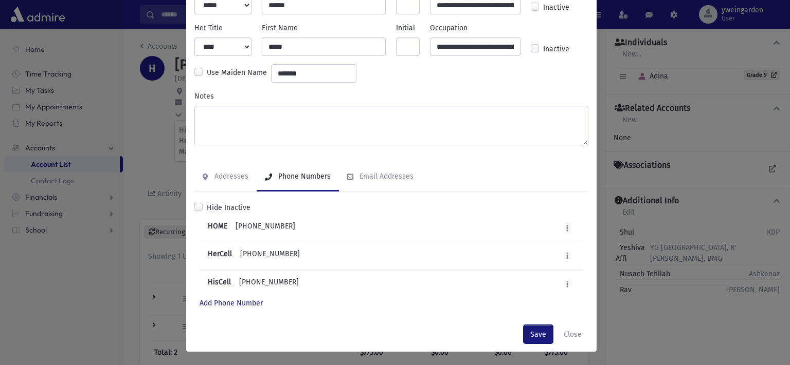
click at [546, 336] on button "Save" at bounding box center [537, 334] width 29 height 19
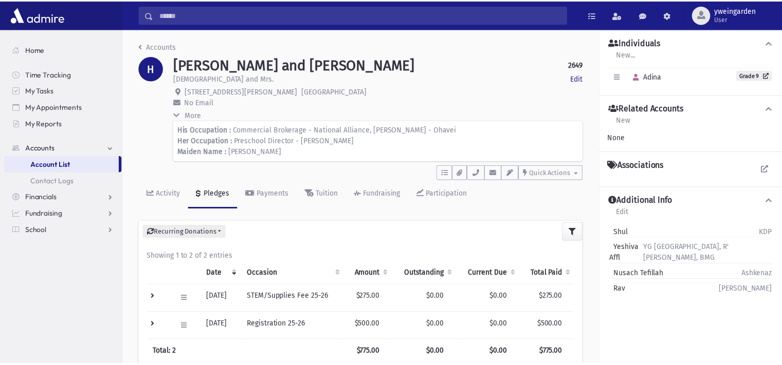
scroll to position [0, 0]
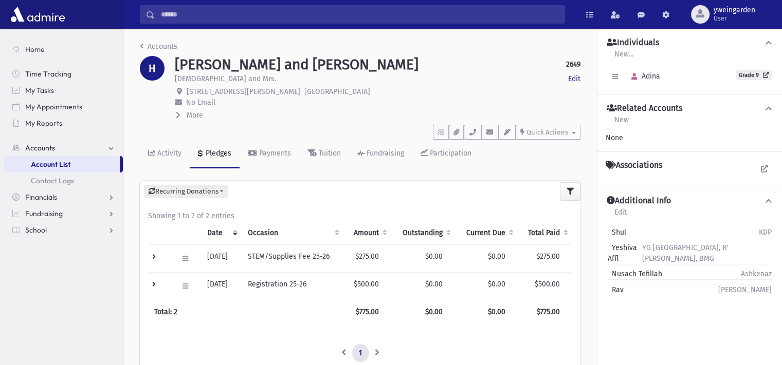
click at [203, 120] on button "More" at bounding box center [189, 115] width 29 height 11
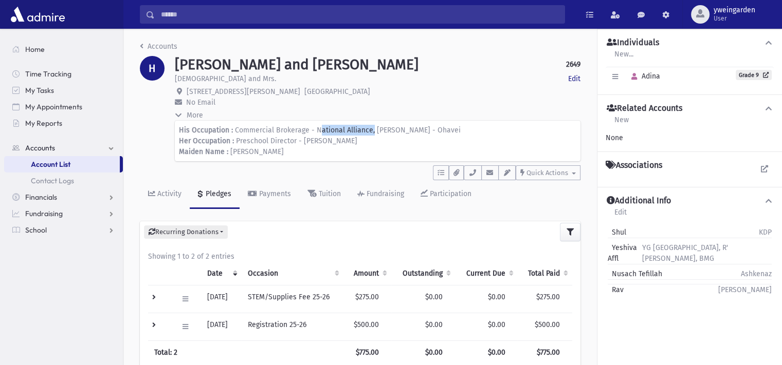
drag, startPoint x: 314, startPoint y: 129, endPoint x: 367, endPoint y: 127, distance: 52.5
click at [367, 127] on span "Commercial Brokerage - National Alliance, SHoel umeishiv - Ohavei" at bounding box center [348, 130] width 226 height 9
drag, startPoint x: 235, startPoint y: 129, endPoint x: 369, endPoint y: 130, distance: 133.7
click at [369, 130] on span "Commercial Brokerage - National Alliance, SHoel umeishiv - Ohavei" at bounding box center [348, 130] width 226 height 9
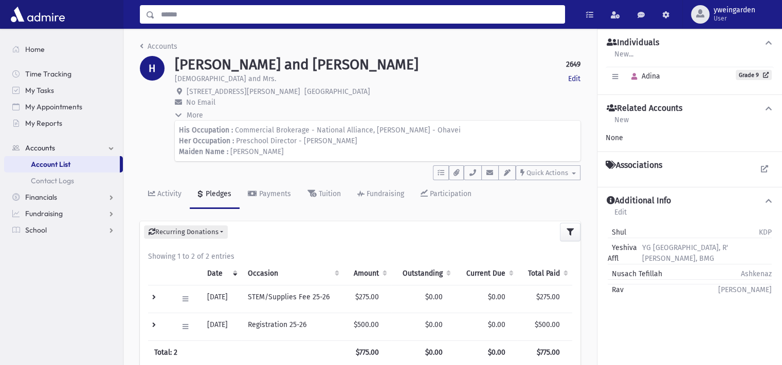
click at [278, 14] on input "Search" at bounding box center [360, 14] width 410 height 19
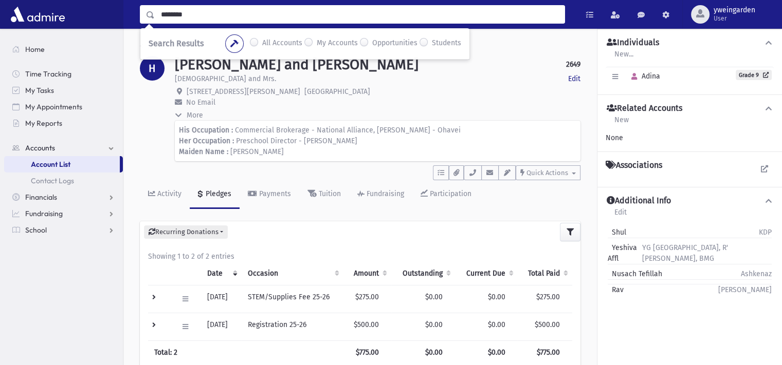
type input "********"
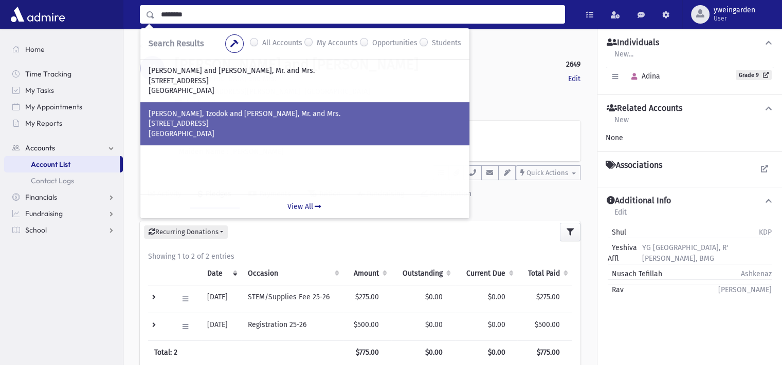
click at [224, 121] on p "3 Marisa Drive" at bounding box center [305, 124] width 313 height 10
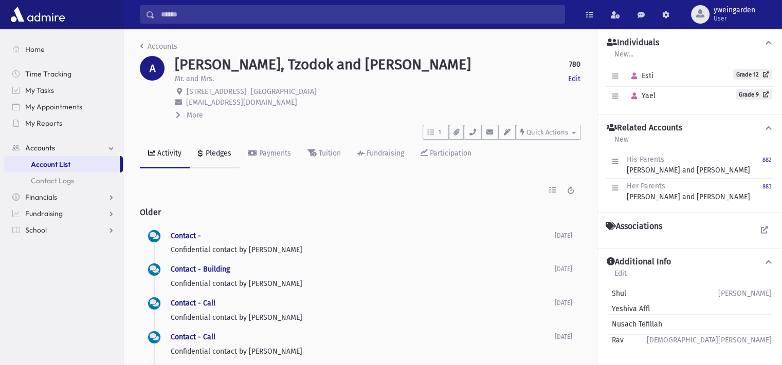
click at [221, 159] on link "Pledges" at bounding box center [215, 154] width 50 height 29
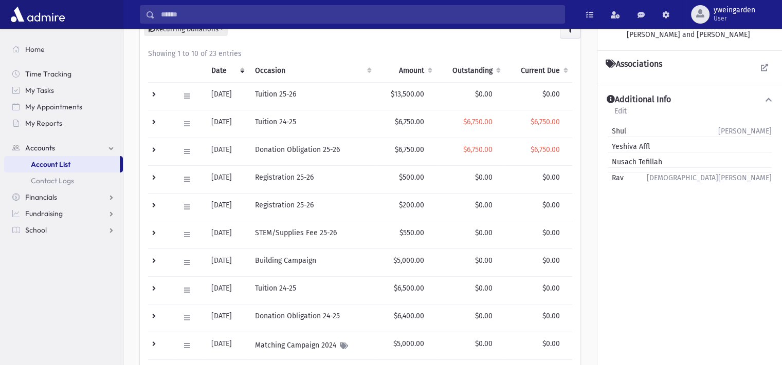
scroll to position [137, 0]
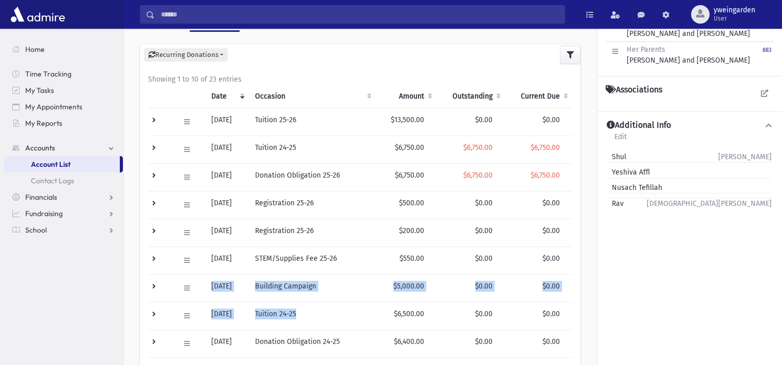
drag, startPoint x: 325, startPoint y: 303, endPoint x: 197, endPoint y: 296, distance: 127.7
click at [197, 296] on tbody "Edit Delete New Payment Schedule Payments Delete Scheduled Payments View Applie…" at bounding box center [360, 247] width 424 height 278
drag, startPoint x: 356, startPoint y: 341, endPoint x: 238, endPoint y: 318, distance: 120.5
click at [238, 318] on tbody "Edit Delete New Payment Schedule Payments Delete Scheduled Payments View Applie…" at bounding box center [360, 247] width 424 height 278
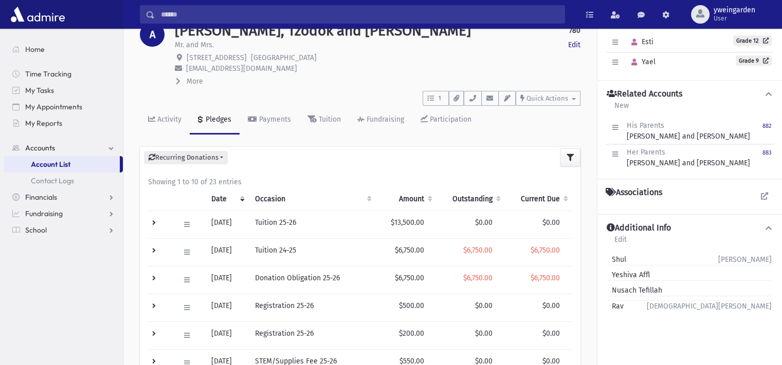
scroll to position [0, 0]
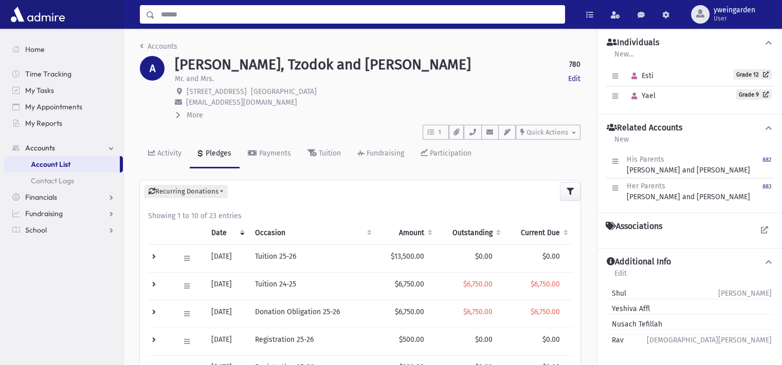
click at [332, 22] on input "Search" at bounding box center [360, 14] width 410 height 19
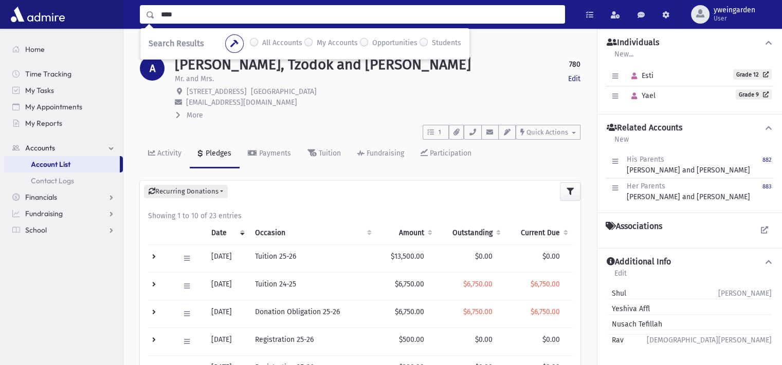
type input "****"
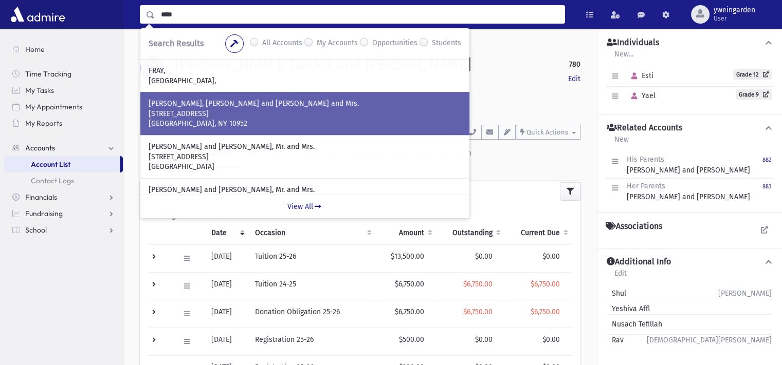
click at [271, 117] on p "[STREET_ADDRESS]" at bounding box center [305, 114] width 313 height 10
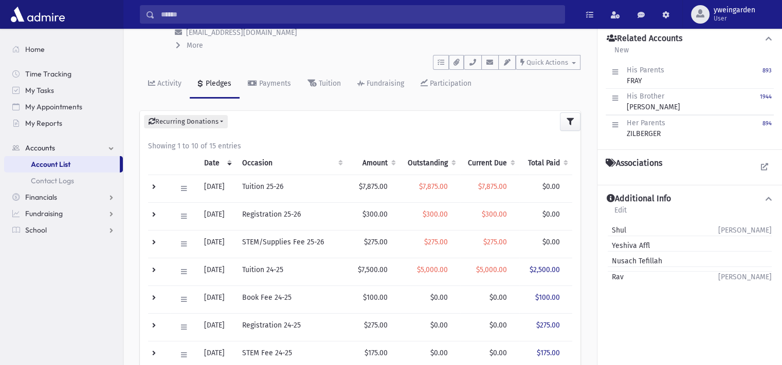
scroll to position [68, 0]
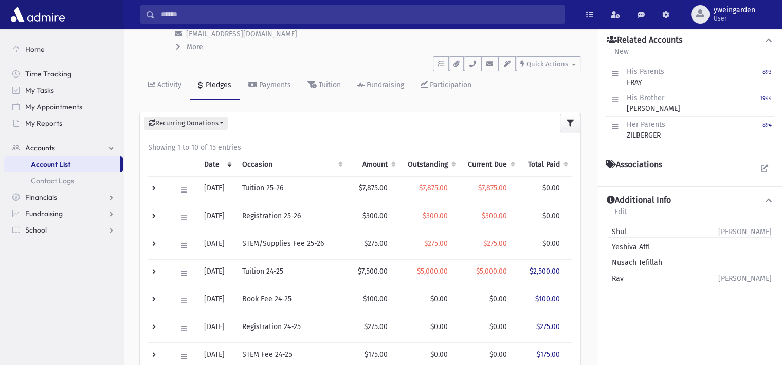
click at [367, 15] on input "Search" at bounding box center [360, 14] width 410 height 19
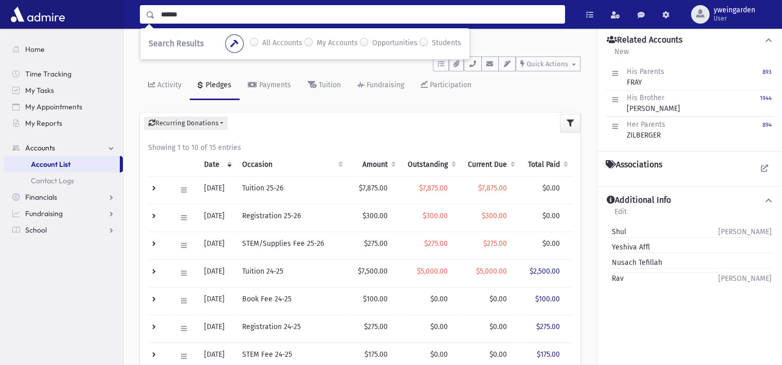
type input "******"
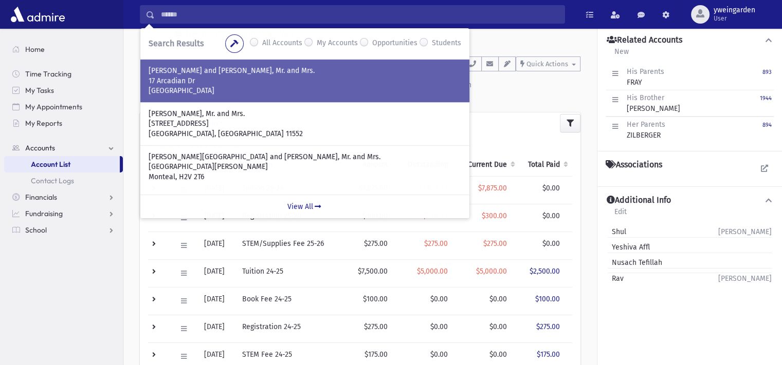
click at [346, 66] on p "[PERSON_NAME] and [PERSON_NAME], Mr. and Mrs." at bounding box center [305, 71] width 313 height 10
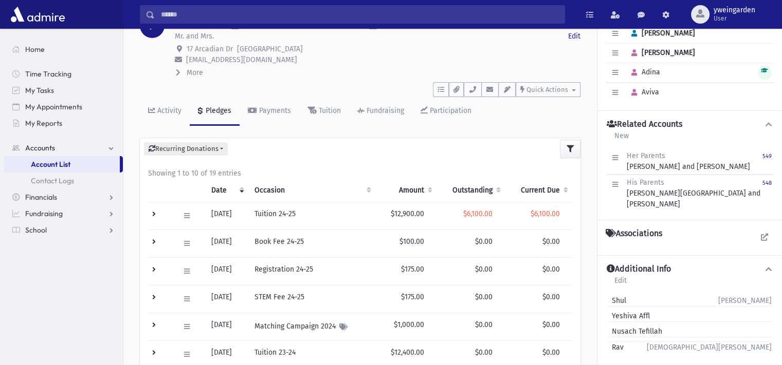
scroll to position [68, 0]
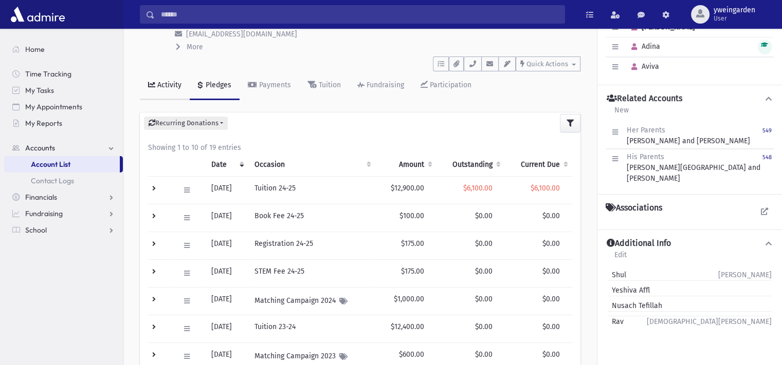
click at [176, 88] on div "Activity" at bounding box center [168, 85] width 26 height 9
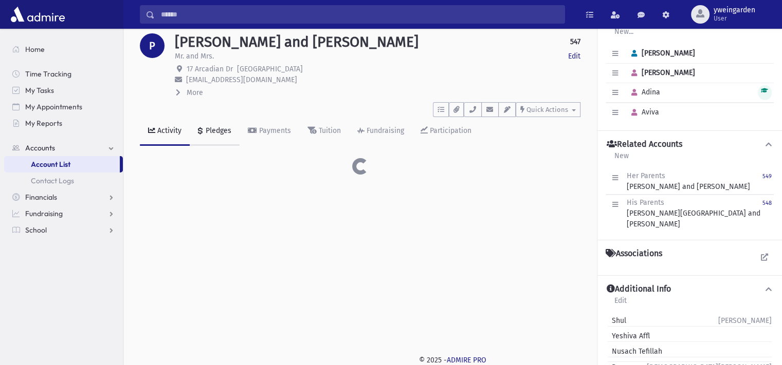
scroll to position [68, 0]
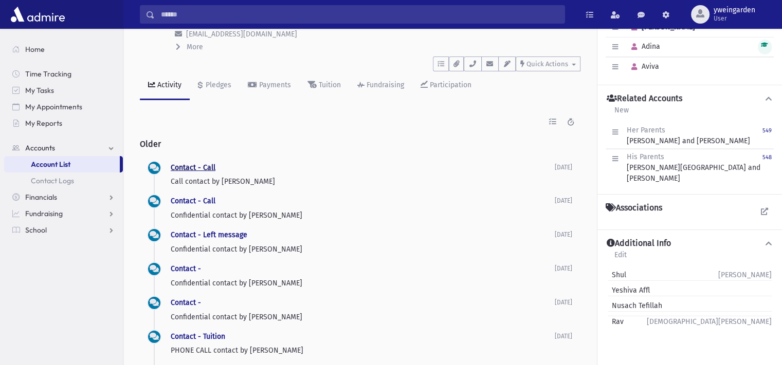
click at [209, 163] on link "Contact - Call" at bounding box center [193, 167] width 45 height 9
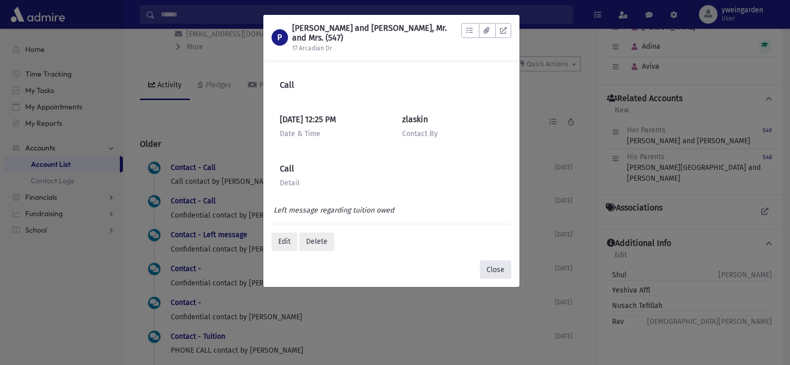
click at [491, 265] on button "Close" at bounding box center [495, 270] width 31 height 19
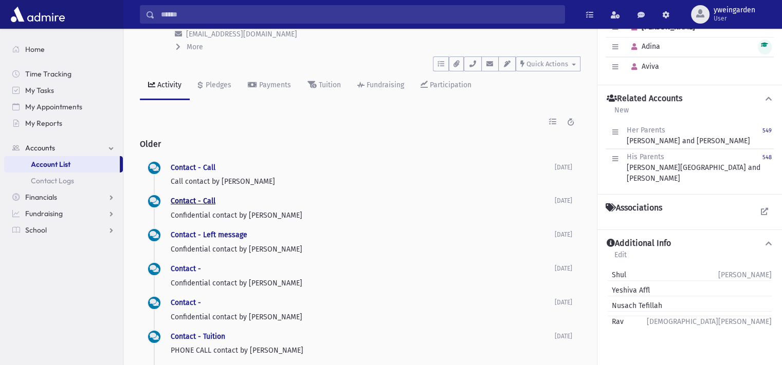
click at [199, 199] on link "Contact - Call" at bounding box center [193, 201] width 45 height 9
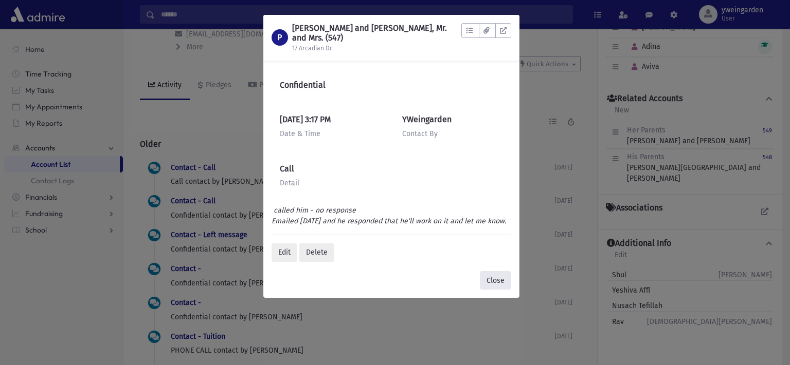
click at [496, 290] on button "Close" at bounding box center [495, 280] width 31 height 19
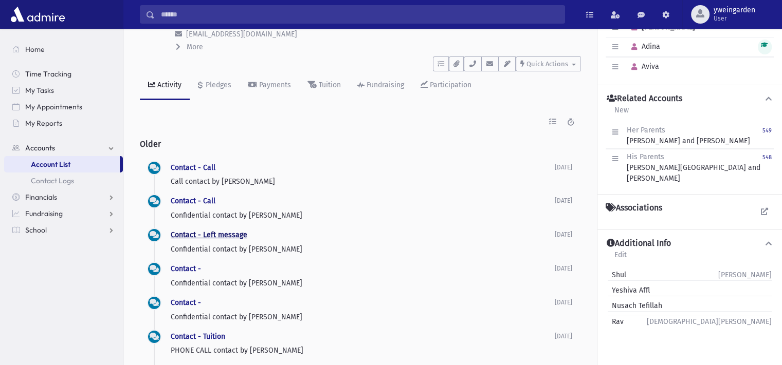
click at [215, 235] on link "Contact - Left message" at bounding box center [209, 235] width 77 height 9
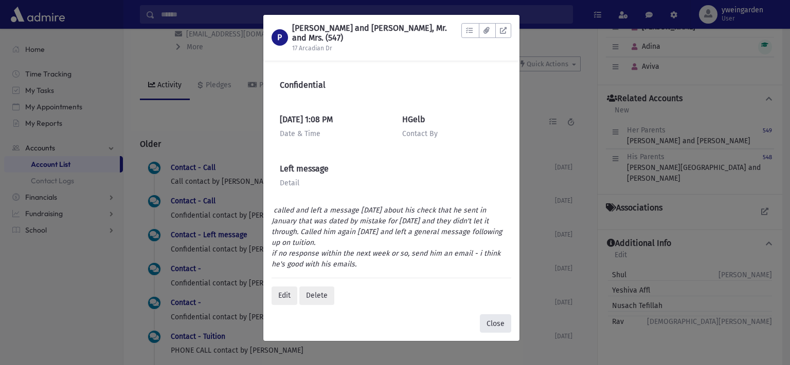
click at [502, 322] on button "Close" at bounding box center [495, 324] width 31 height 19
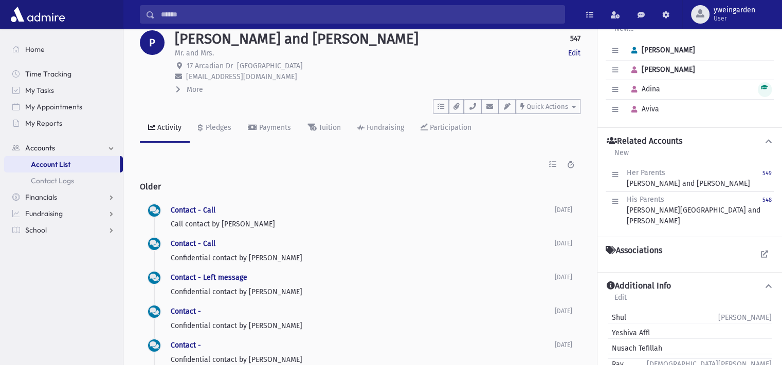
scroll to position [0, 0]
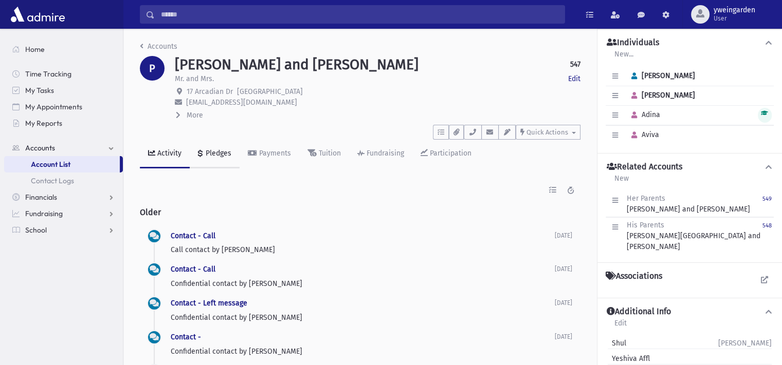
click at [223, 160] on link "Pledges" at bounding box center [215, 154] width 50 height 29
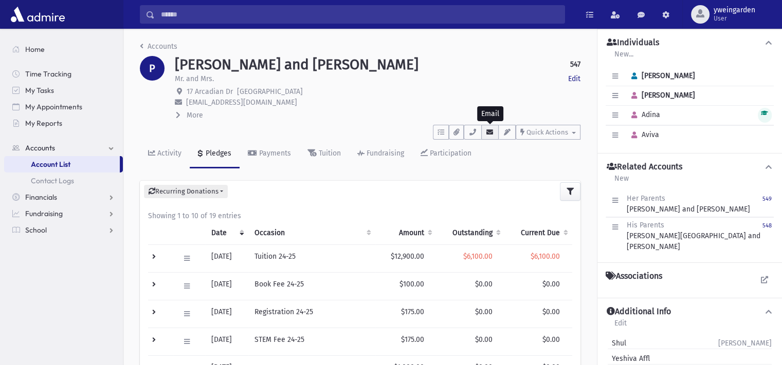
click at [490, 134] on icon "button" at bounding box center [490, 132] width 8 height 7
